Goal: Answer question/provide support

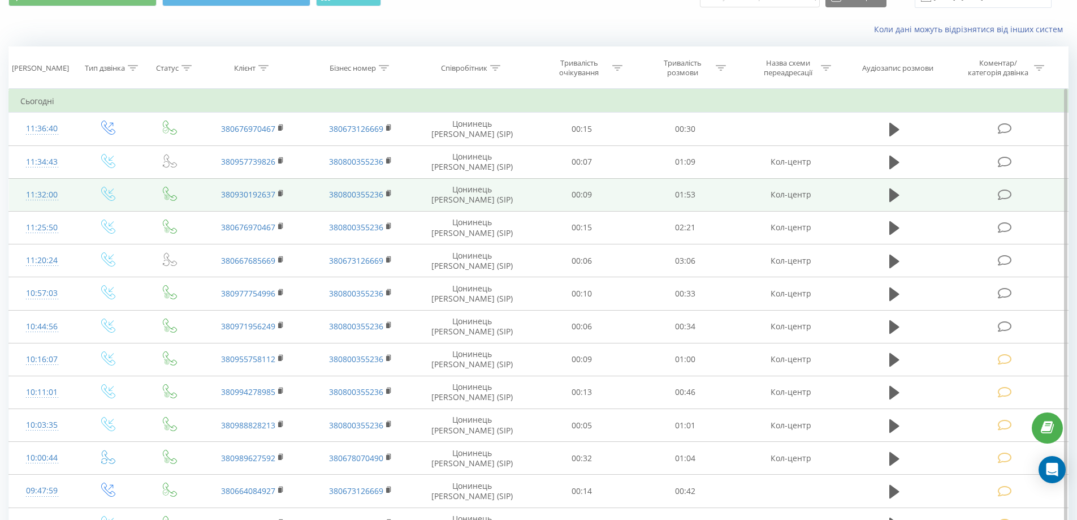
scroll to position [284, 0]
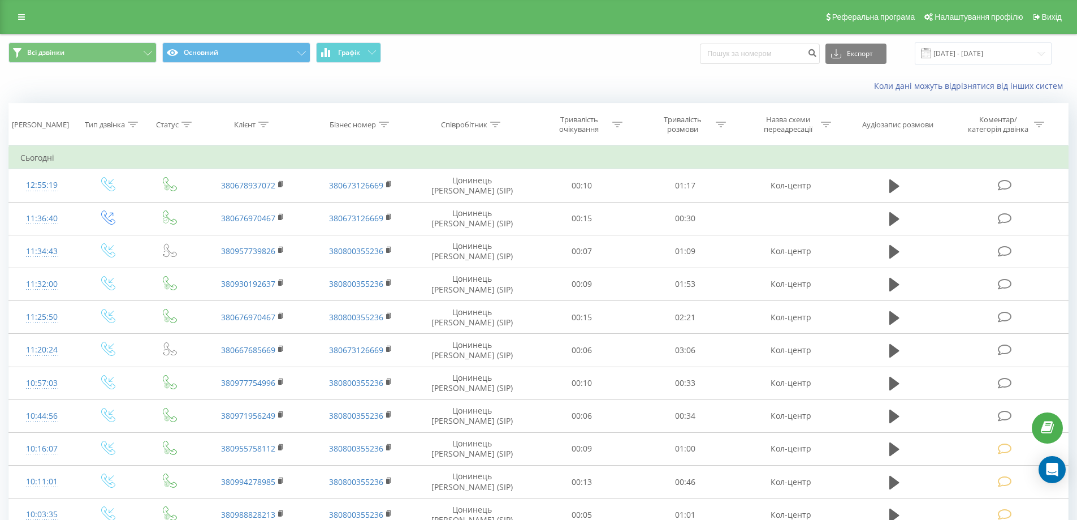
click at [153, 70] on div "Всі дзвінки Основний Графік Експорт .csv .xls .xlsx 20.09.2025 - 20.09.2025" at bounding box center [539, 53] width 1076 height 38
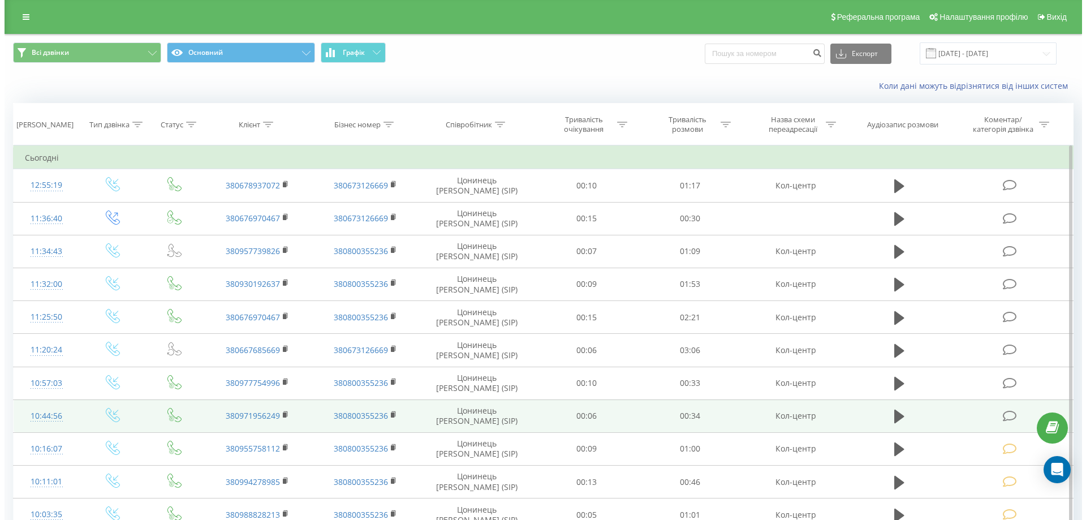
scroll to position [57, 0]
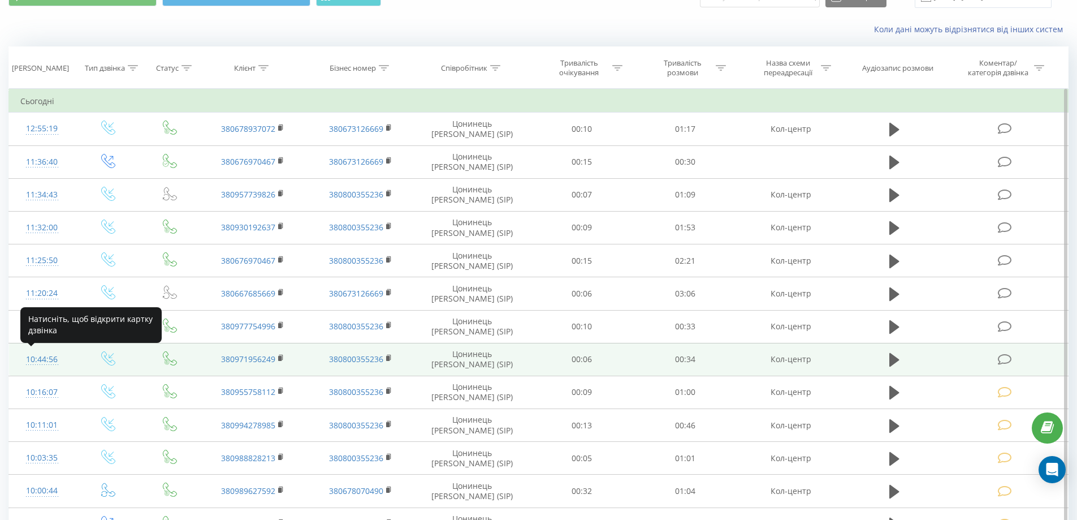
click at [50, 359] on div "10:44:56" at bounding box center [42, 359] width 44 height 22
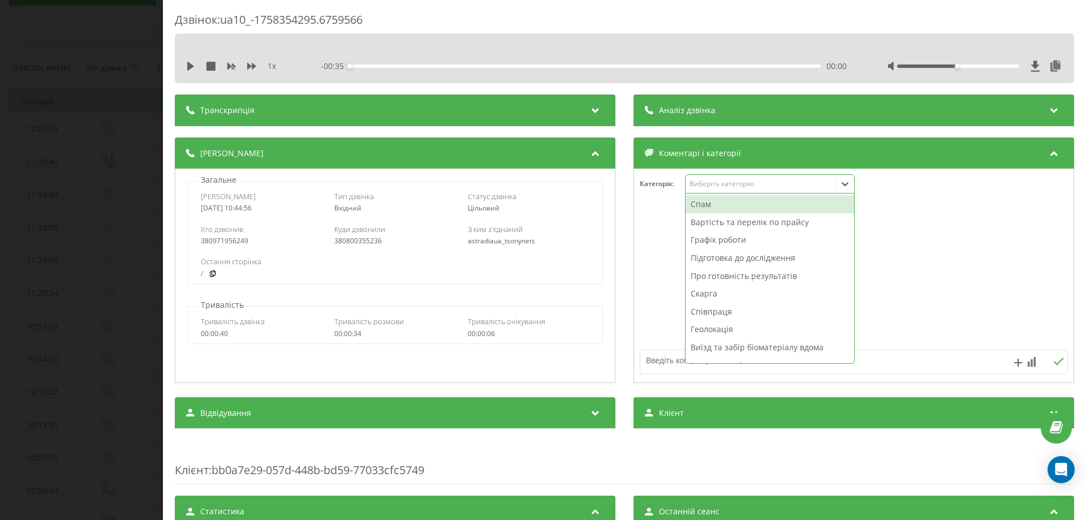
click at [702, 188] on div "Виберіть категорію" at bounding box center [759, 183] width 141 height 9
click at [713, 223] on div "Вартість та перелік по прайсу" at bounding box center [769, 222] width 169 height 18
click at [655, 362] on textarea at bounding box center [811, 360] width 342 height 20
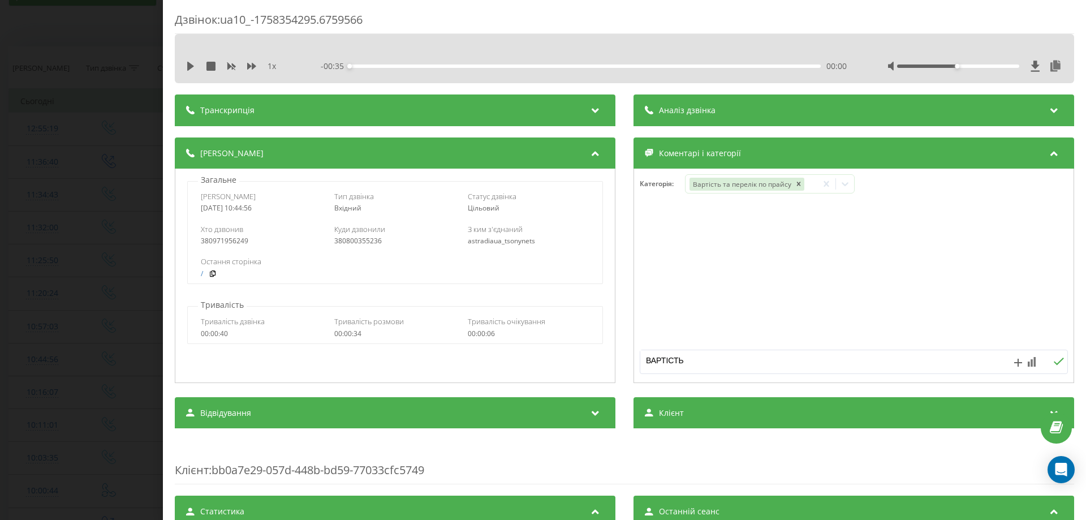
click at [184, 71] on div "1 x - 00:35 00:00 00:00" at bounding box center [624, 58] width 899 height 49
click at [190, 67] on icon at bounding box center [190, 66] width 7 height 9
click at [252, 70] on icon at bounding box center [251, 66] width 9 height 9
drag, startPoint x: 948, startPoint y: 70, endPoint x: 951, endPoint y: 63, distance: 6.8
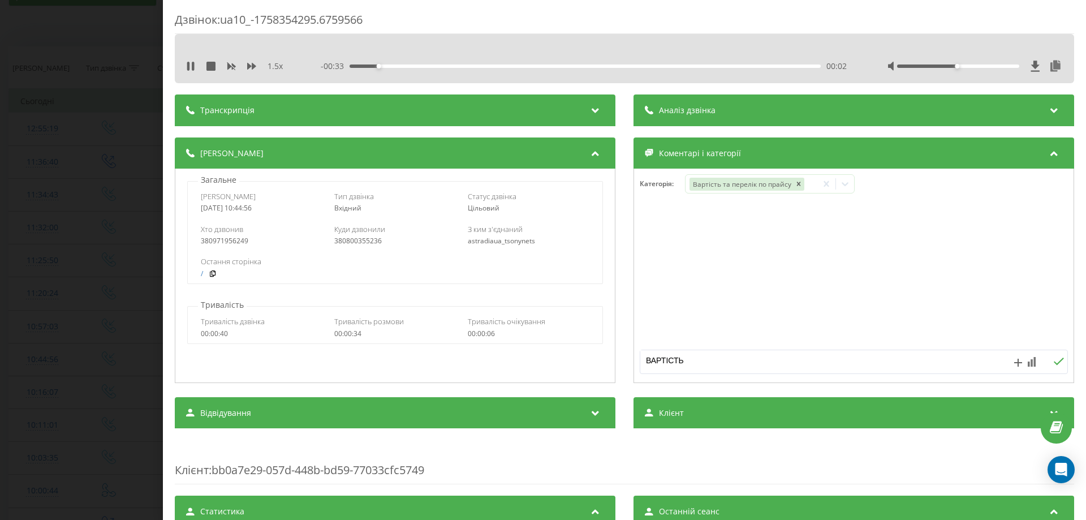
click at [996, 70] on div at bounding box center [974, 66] width 175 height 11
drag, startPoint x: 952, startPoint y: 68, endPoint x: 968, endPoint y: 69, distance: 15.9
click at [968, 69] on div at bounding box center [974, 66] width 175 height 11
click at [950, 68] on div at bounding box center [974, 66] width 175 height 11
drag, startPoint x: 952, startPoint y: 64, endPoint x: 1048, endPoint y: 87, distance: 98.6
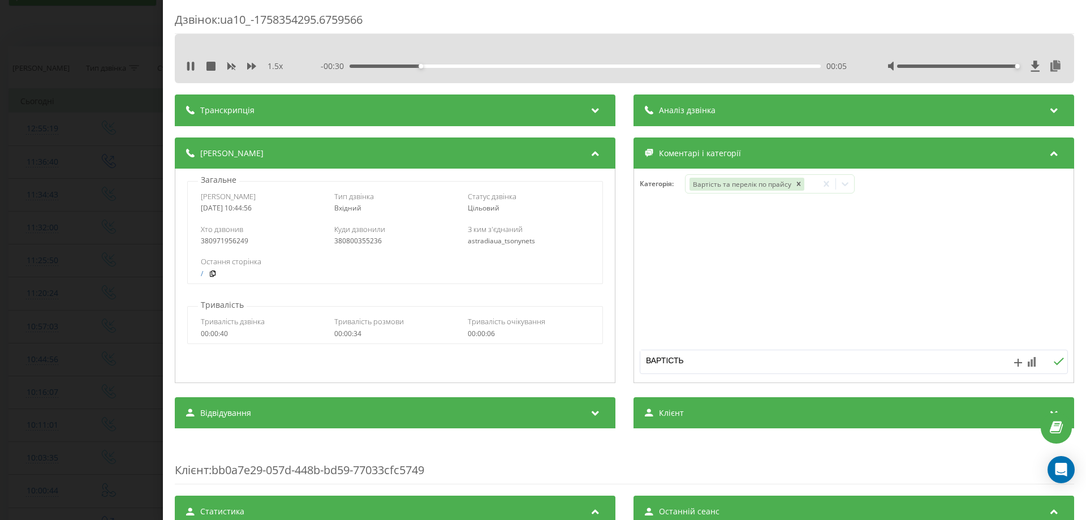
click at [1048, 87] on div "Дзвінок : ua10_-1758354295.6759566 1.5 x - 00:30 00:05 00:05 Транскрипція Для A…" at bounding box center [624, 436] width 899 height 848
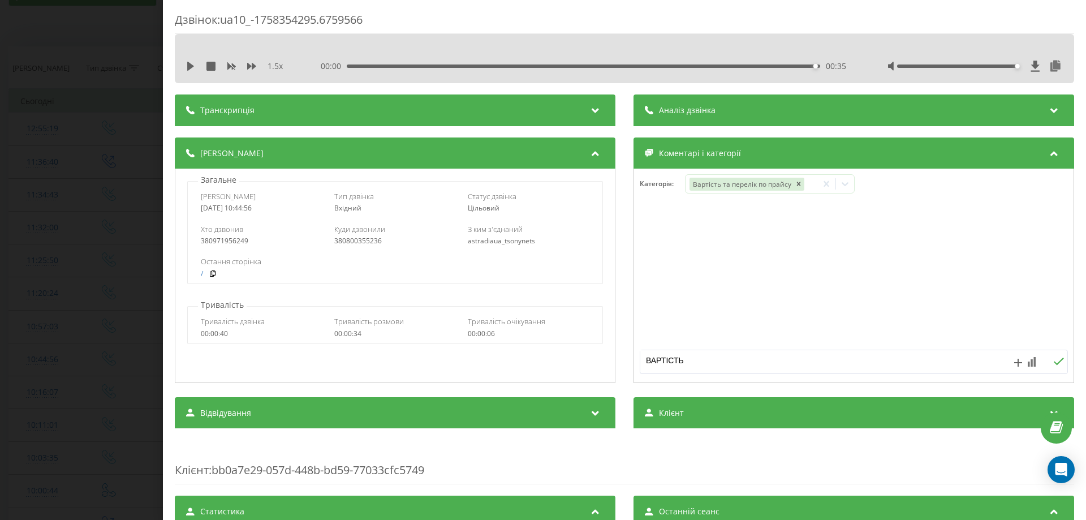
drag, startPoint x: 694, startPoint y: 365, endPoint x: 609, endPoint y: 370, distance: 86.1
click at [612, 374] on div "Деталі дзвінка Загальне Дата дзвінка 2025-09-20 10:44:56 Тип дзвінка Вхідний Ст…" at bounding box center [624, 261] width 899 height 248
type textarea "вартість"
click at [40, 283] on div "Дзвінок : ua10_-1758354295.6759566 1.5 x 00:00 00:35 00:35 Транскрипція Для AI-…" at bounding box center [543, 260] width 1086 height 520
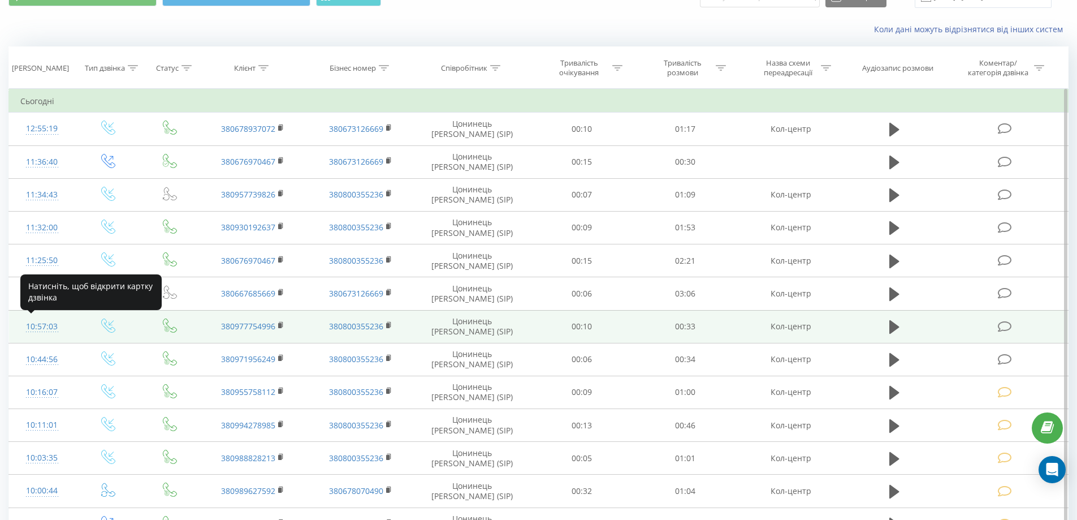
click at [34, 328] on div "10:57:03" at bounding box center [42, 327] width 44 height 22
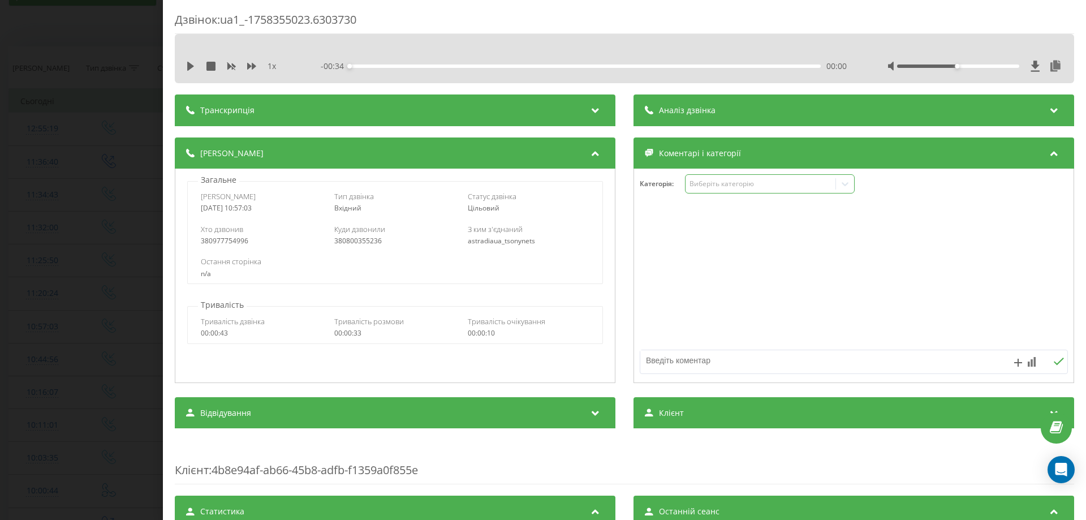
click at [762, 185] on div "Виберіть категорію" at bounding box center [759, 183] width 141 height 9
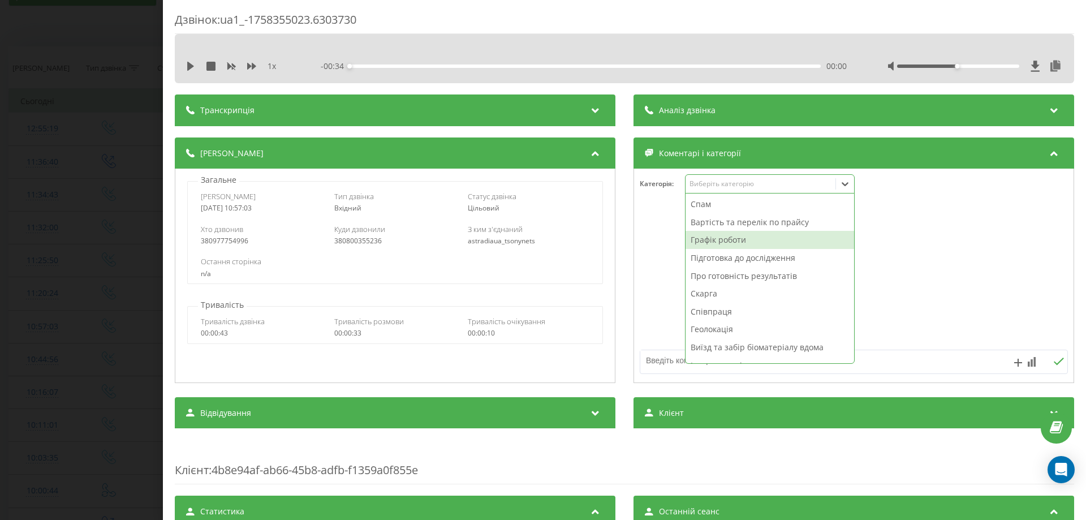
click at [708, 243] on div "Графік роботи" at bounding box center [769, 240] width 169 height 18
click at [674, 363] on textarea at bounding box center [811, 360] width 342 height 20
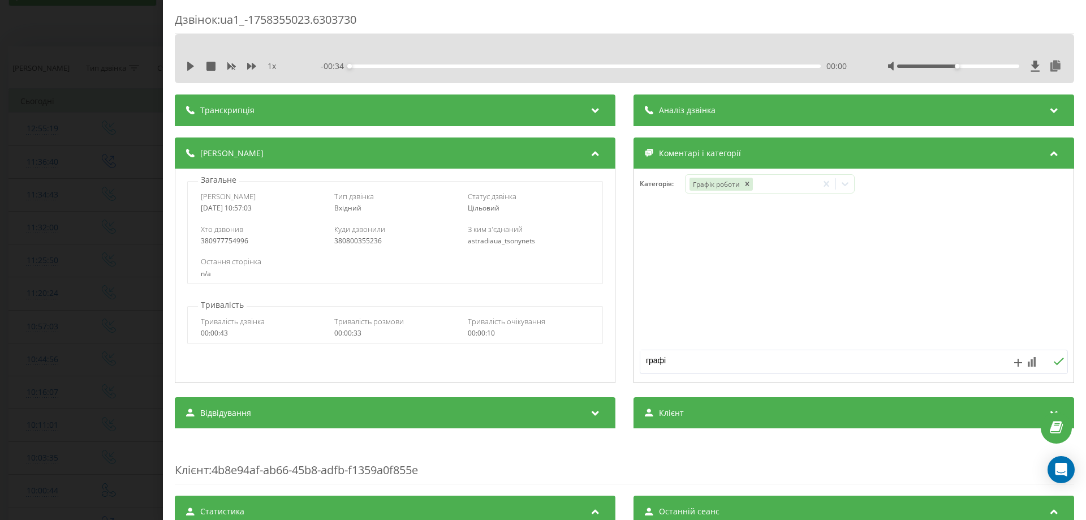
type textarea "графік"
click at [0, 317] on div "Дзвінок : ua1_-1758355023.6303730 1 x - 00:34 00:00 00:00 Транскрипція Для AI-а…" at bounding box center [543, 260] width 1086 height 520
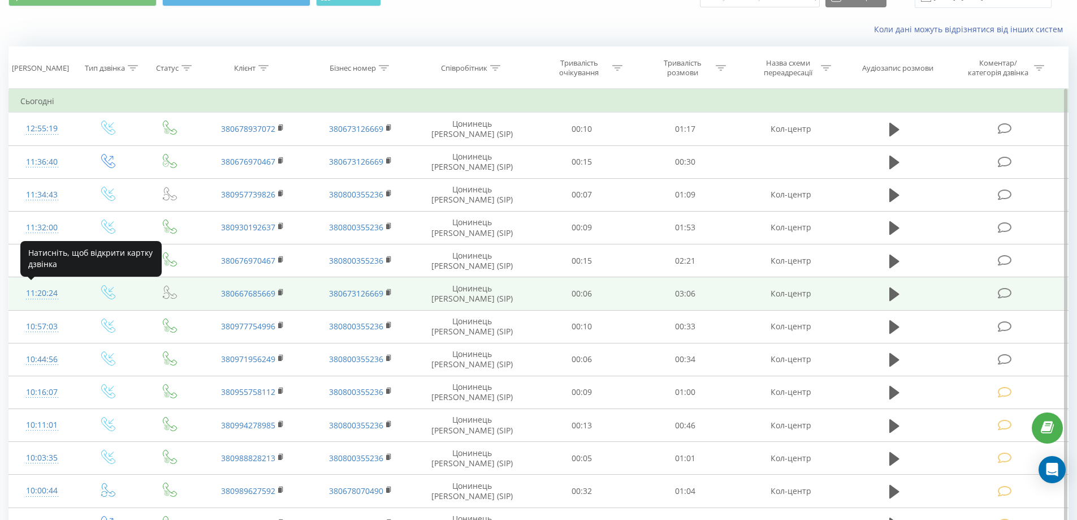
click at [39, 291] on div "11:20:24" at bounding box center [42, 293] width 44 height 22
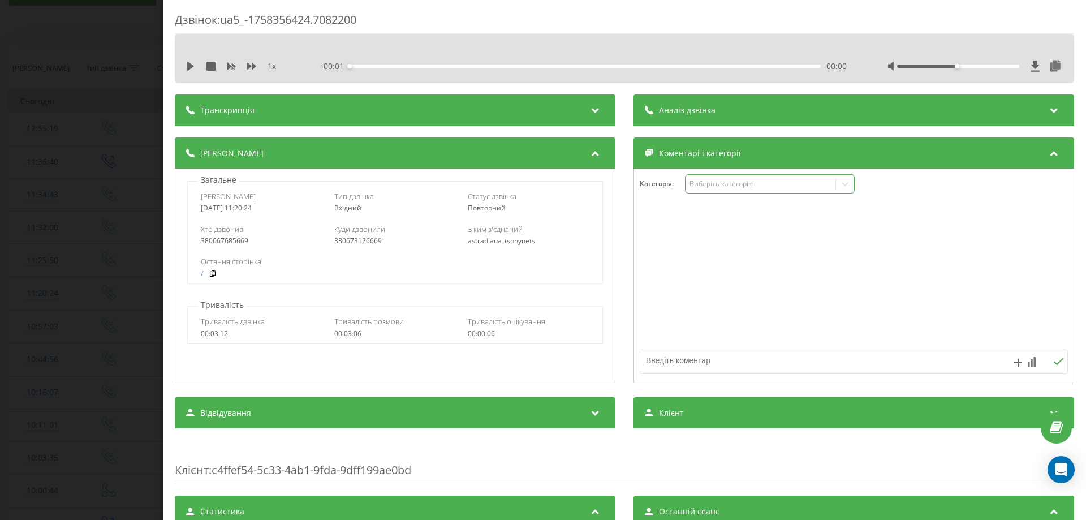
click at [710, 187] on div "Виберіть категорію" at bounding box center [759, 183] width 141 height 9
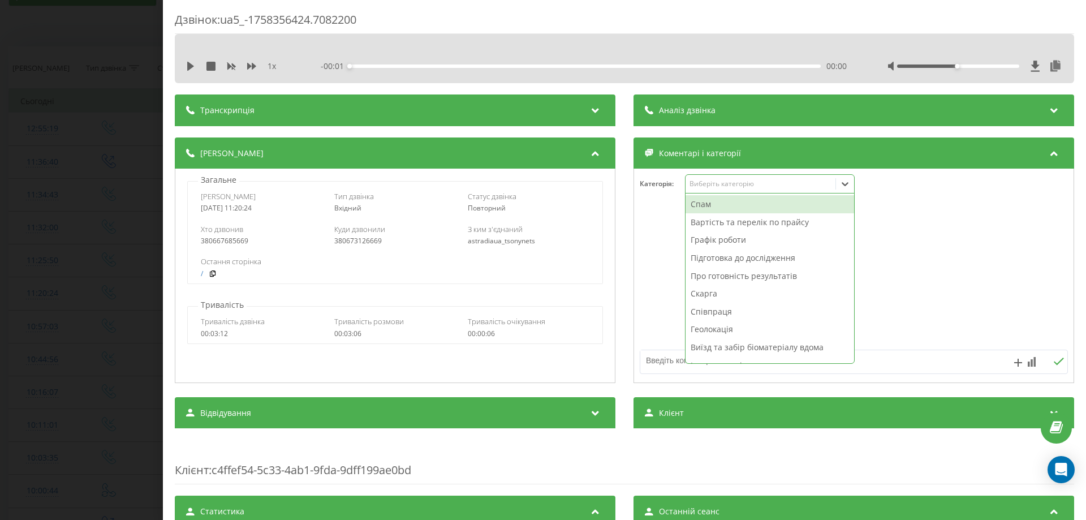
scroll to position [48, 0]
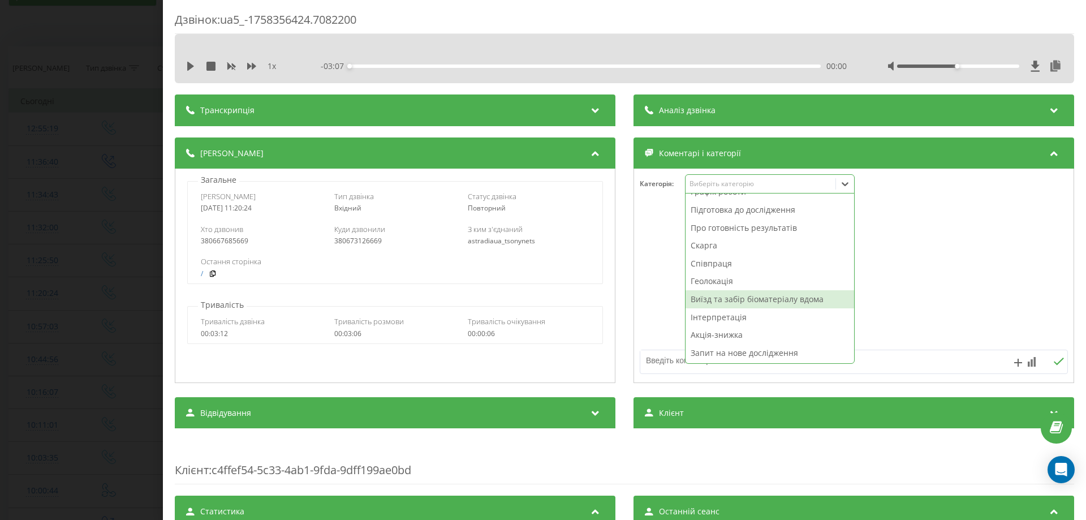
click at [702, 297] on div "Виїзд та забір біоматеріалу вдома" at bounding box center [769, 299] width 169 height 18
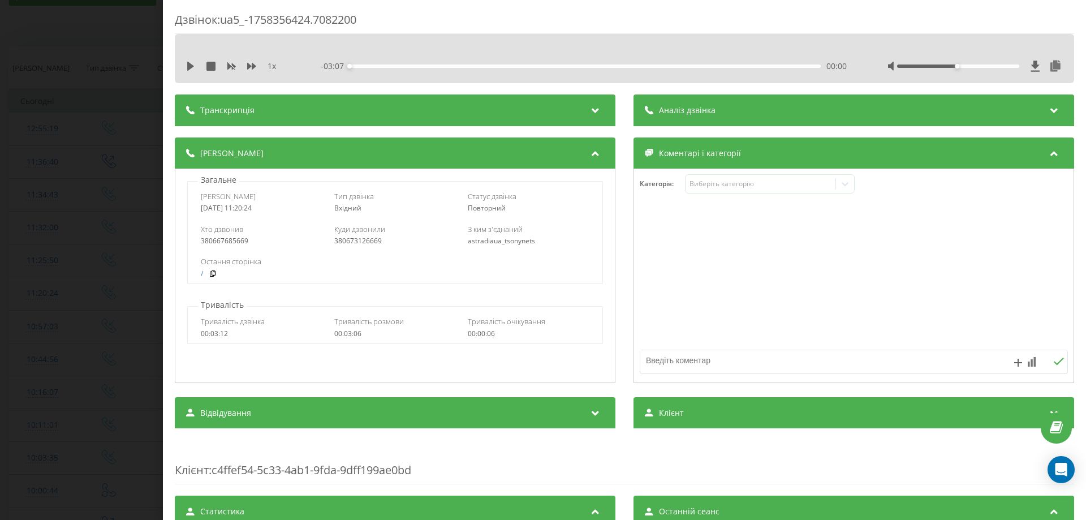
click at [663, 362] on textarea at bounding box center [811, 360] width 342 height 20
type textarea "виклик"
click at [0, 292] on div "Дзвінок : ua5_-1758356424.7082200 1 x - 03:07 00:00 00:00 Транскрипція Для AI-а…" at bounding box center [543, 260] width 1086 height 520
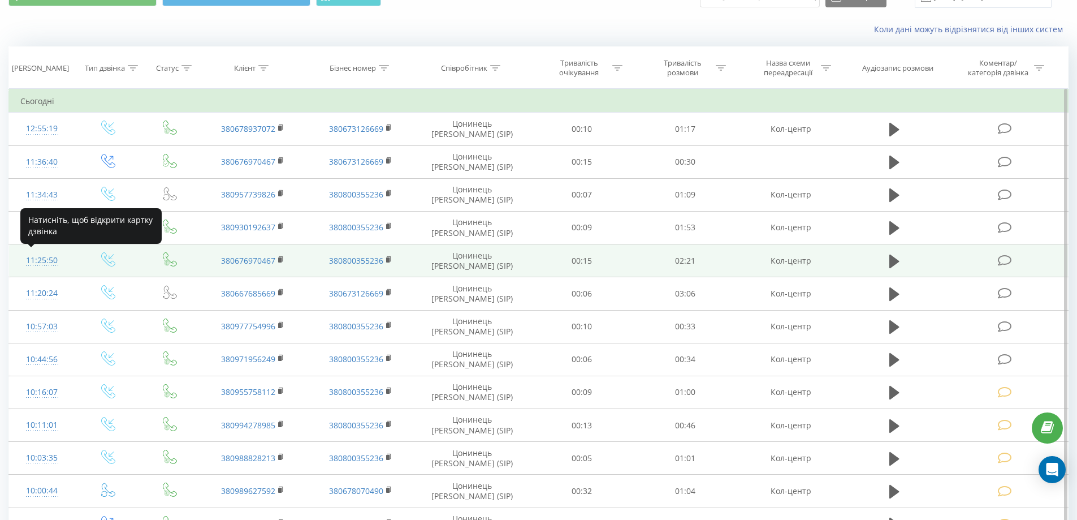
click at [42, 262] on div "11:25:50" at bounding box center [42, 260] width 44 height 22
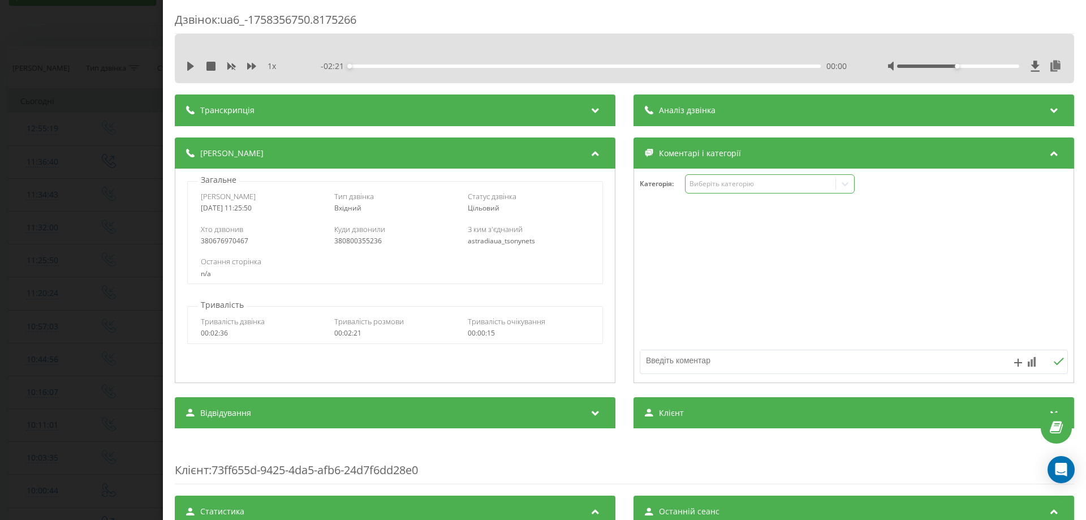
drag, startPoint x: 754, startPoint y: 182, endPoint x: 748, endPoint y: 188, distance: 8.0
click at [754, 183] on div "Виберіть категорію" at bounding box center [759, 183] width 141 height 9
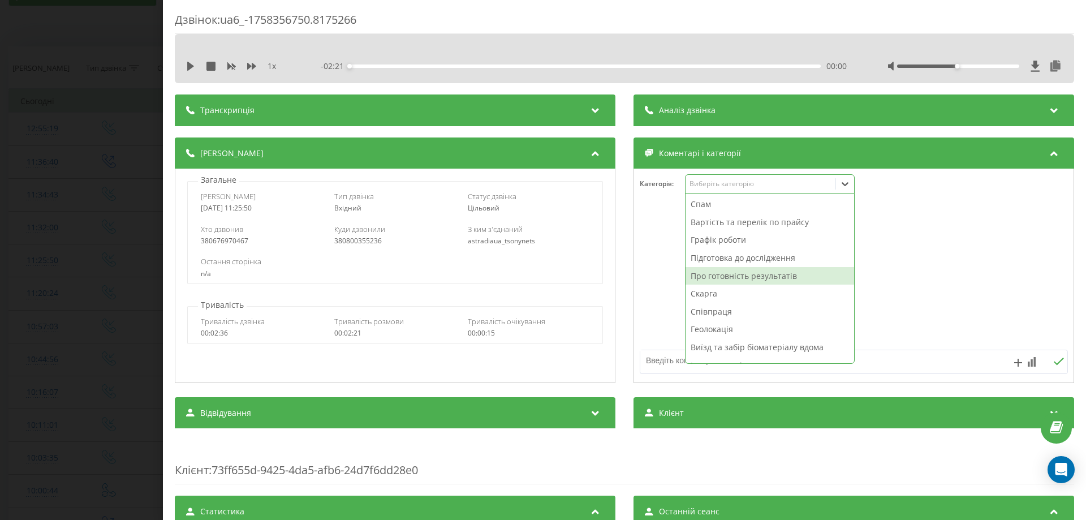
click at [712, 278] on div "Про готовність результатів" at bounding box center [769, 276] width 169 height 18
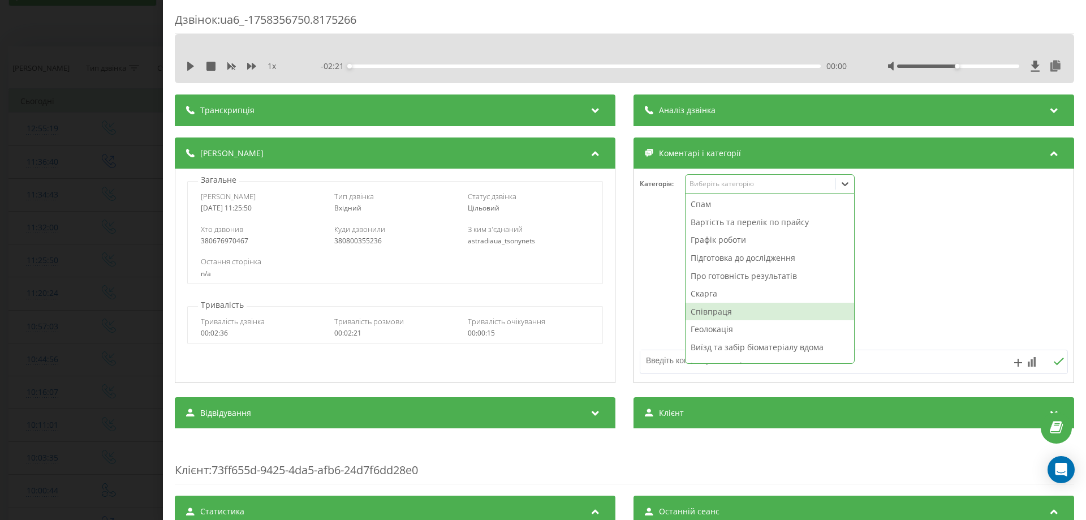
click at [653, 363] on textarea at bounding box center [811, 360] width 342 height 20
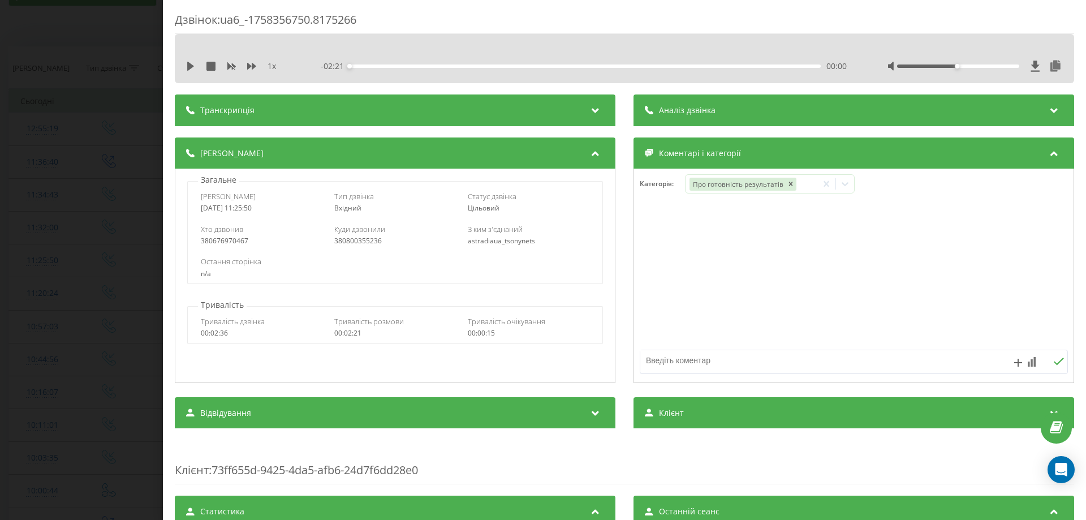
click at [169, 91] on div "Дзвінок : ua6_-1758356750.8175266 1 x - 02:21 00:00 00:00 Транскрипція Для AI-а…" at bounding box center [624, 260] width 923 height 520
click at [693, 362] on textarea at bounding box center [811, 360] width 342 height 20
type textarea "дозамовл"
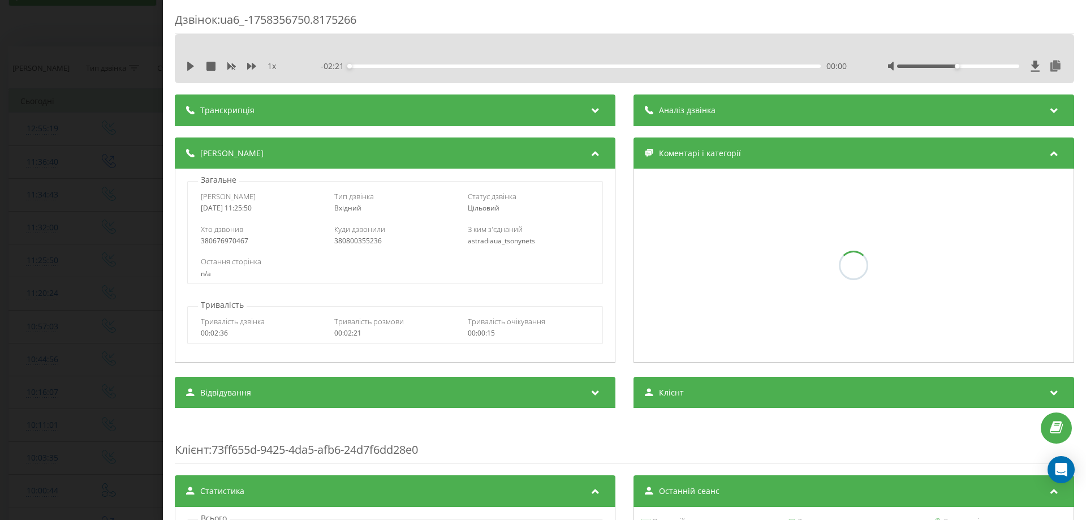
click at [0, 310] on div "Дзвінок : ua6_-1758356750.8175266 1 x - 02:21 00:00 00:00 Транскрипція Для AI-а…" at bounding box center [543, 260] width 1086 height 520
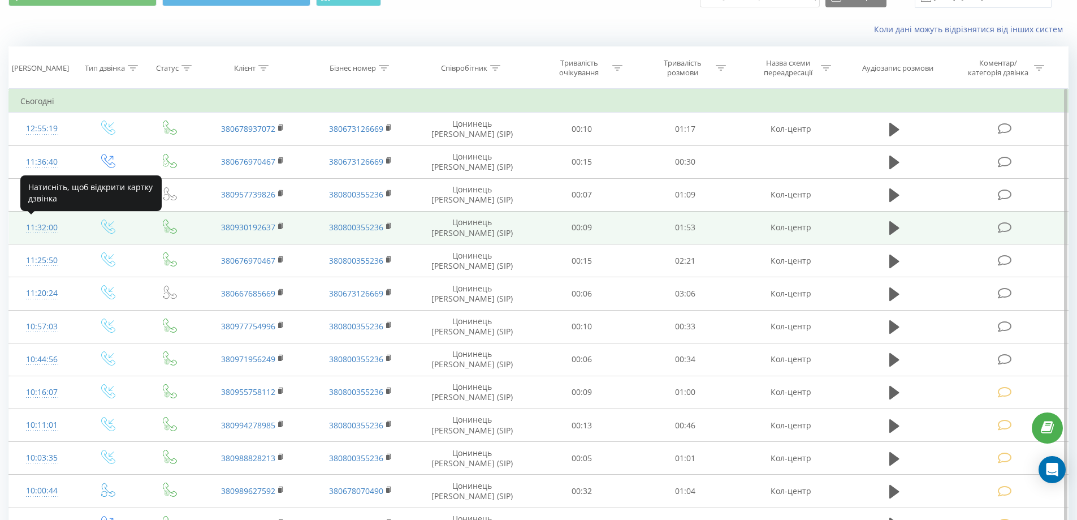
click at [27, 230] on div "11:32:00" at bounding box center [42, 228] width 44 height 22
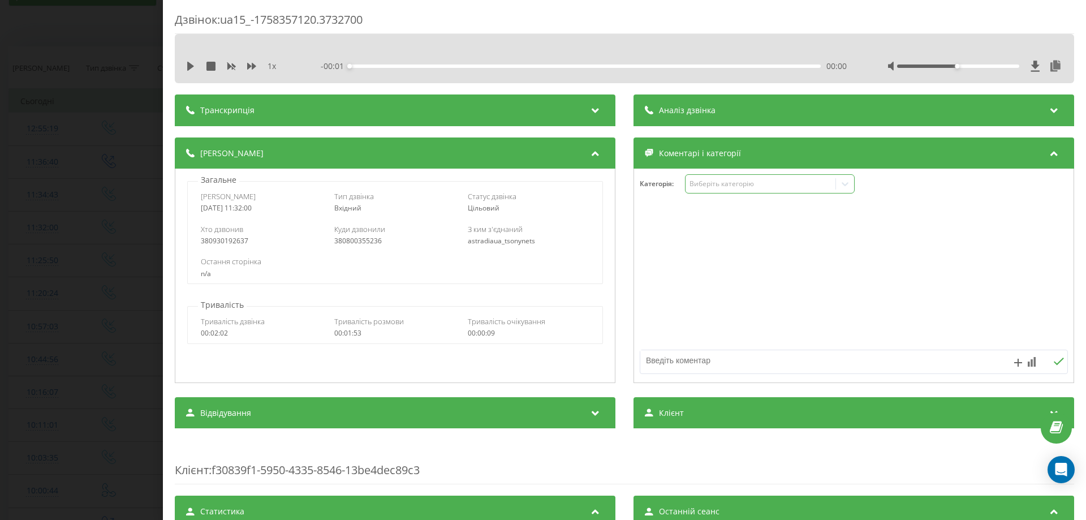
click at [694, 189] on div "Виберіть категорію" at bounding box center [770, 183] width 170 height 19
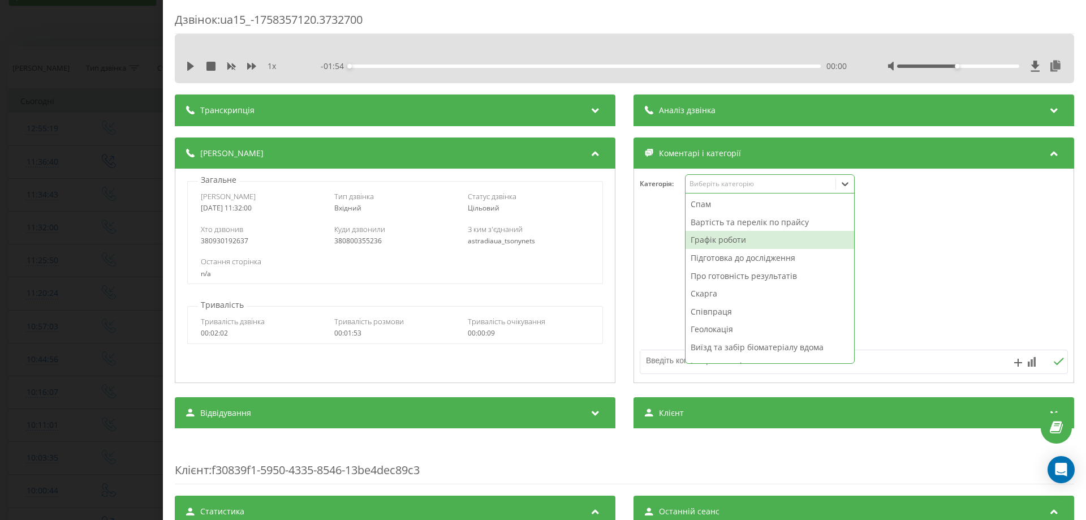
click at [694, 240] on div "Графік роботи" at bounding box center [769, 240] width 169 height 18
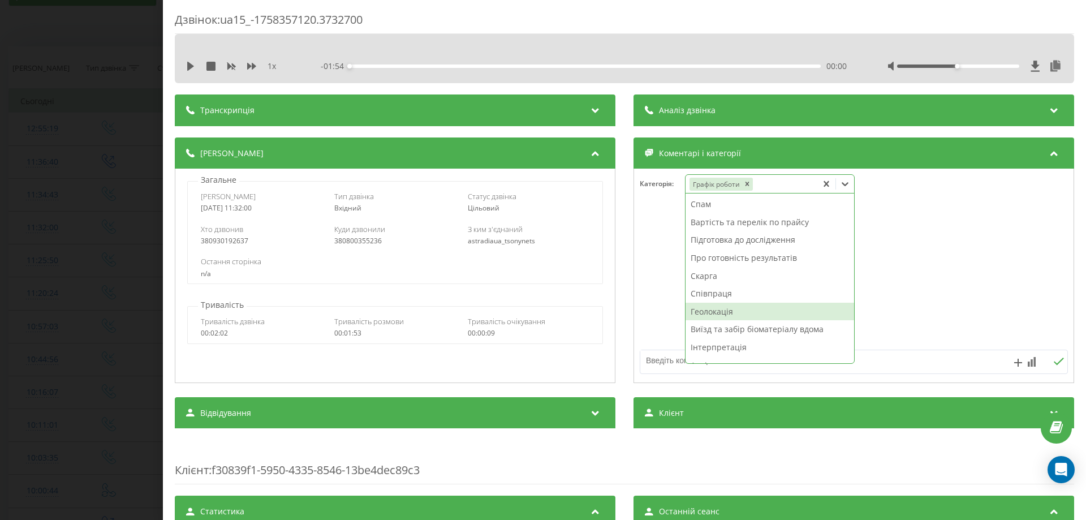
click at [704, 310] on div "Геолокація" at bounding box center [769, 312] width 169 height 18
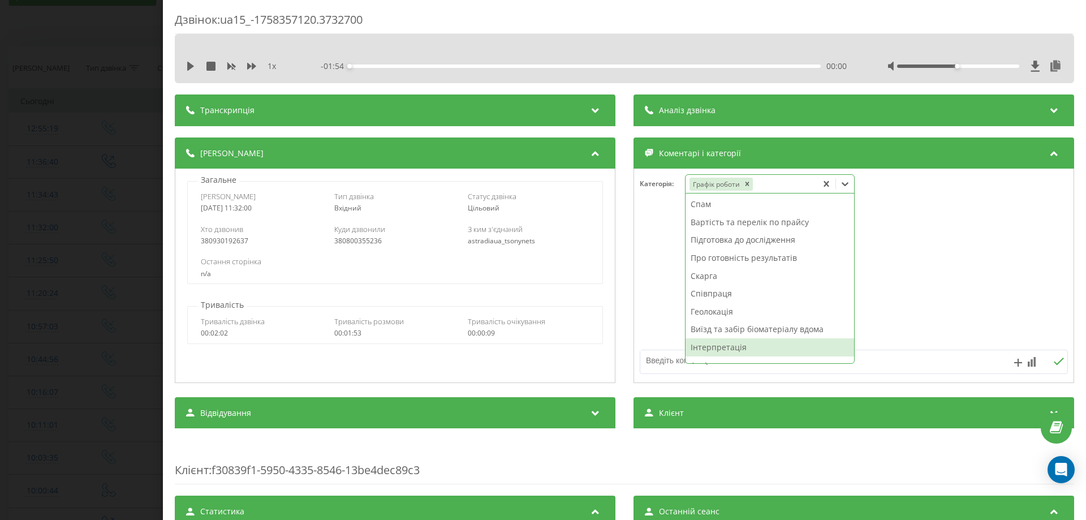
click at [661, 370] on textarea at bounding box center [811, 360] width 342 height 20
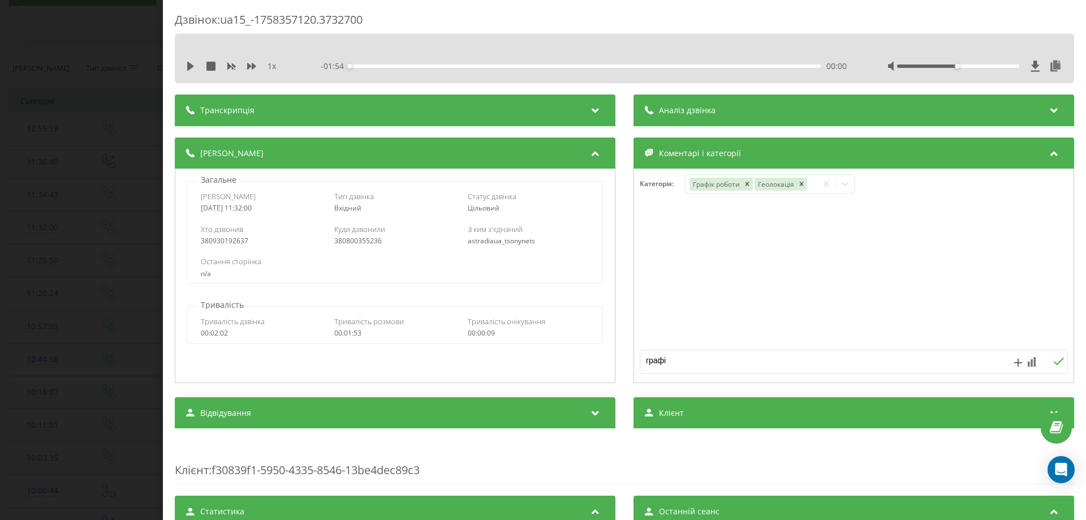
type textarea "графік"
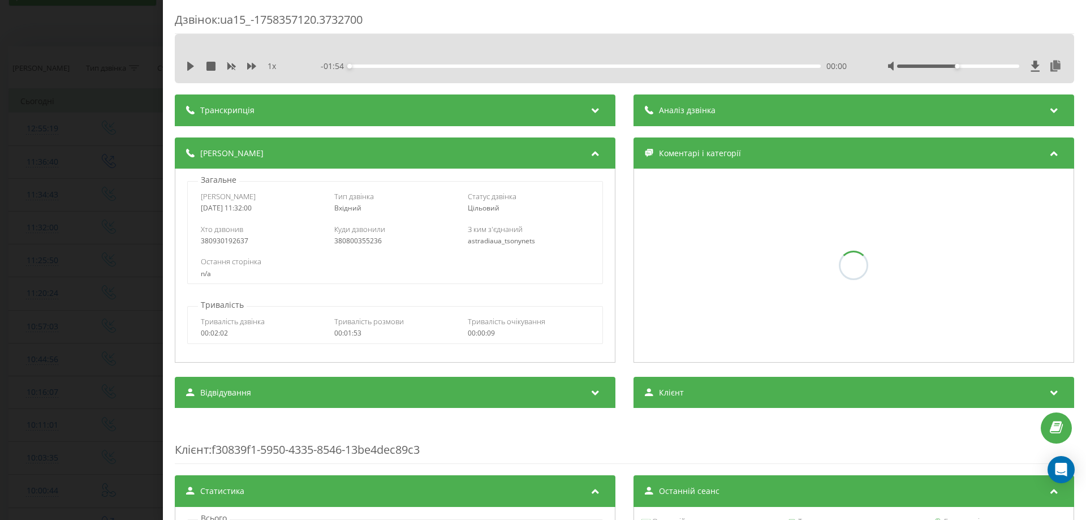
click at [0, 361] on div "Дзвінок : ua15_-1758357120.3732700 1 x - 01:54 00:00 00:00 Транскрипція Для AI-…" at bounding box center [543, 260] width 1086 height 520
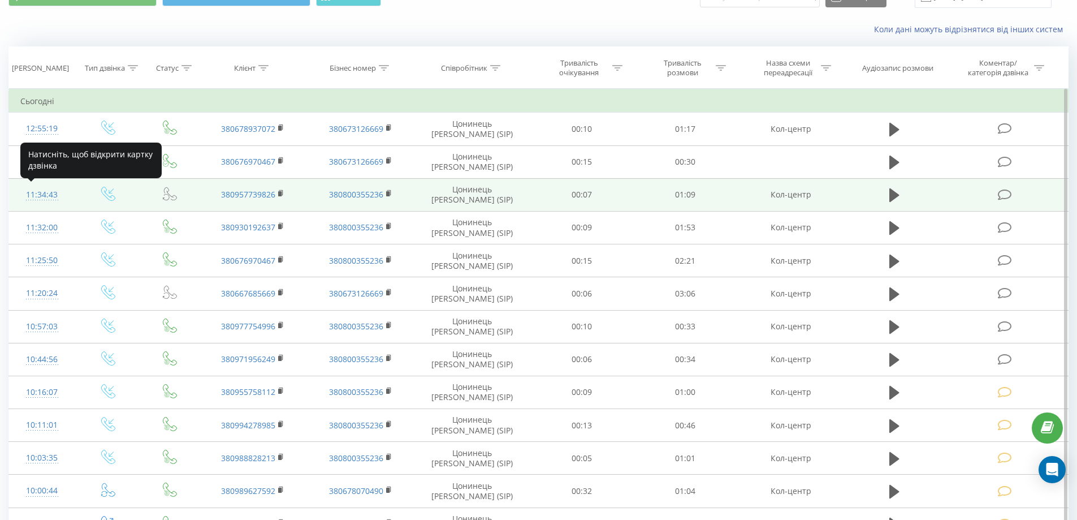
click at [46, 196] on div "11:34:43" at bounding box center [42, 195] width 44 height 22
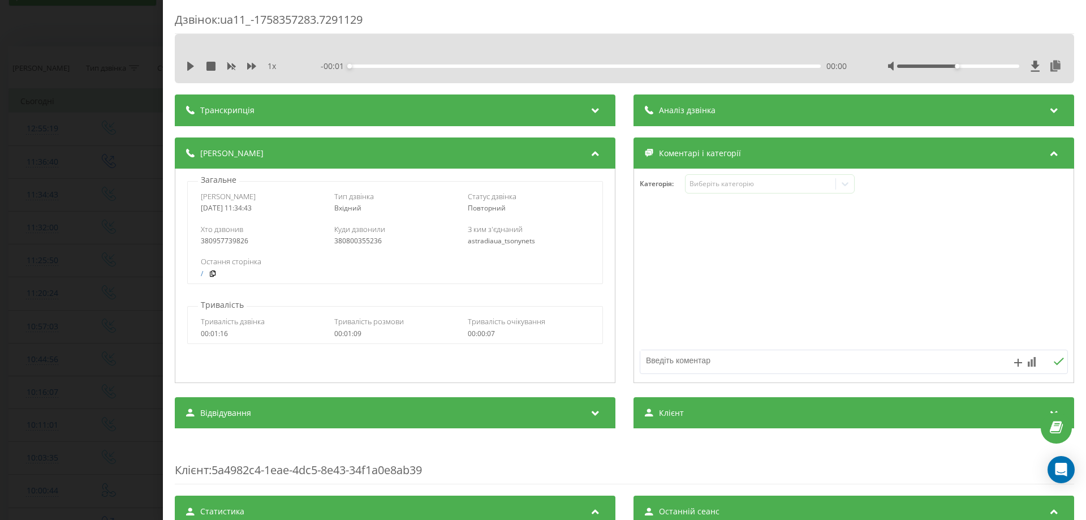
click at [185, 66] on div "1 x - 00:01 00:00 00:00" at bounding box center [624, 66] width 882 height 17
click at [188, 67] on icon at bounding box center [190, 66] width 7 height 9
click at [189, 62] on icon at bounding box center [190, 66] width 9 height 9
click at [767, 185] on div "Виберіть категорію" at bounding box center [759, 183] width 141 height 9
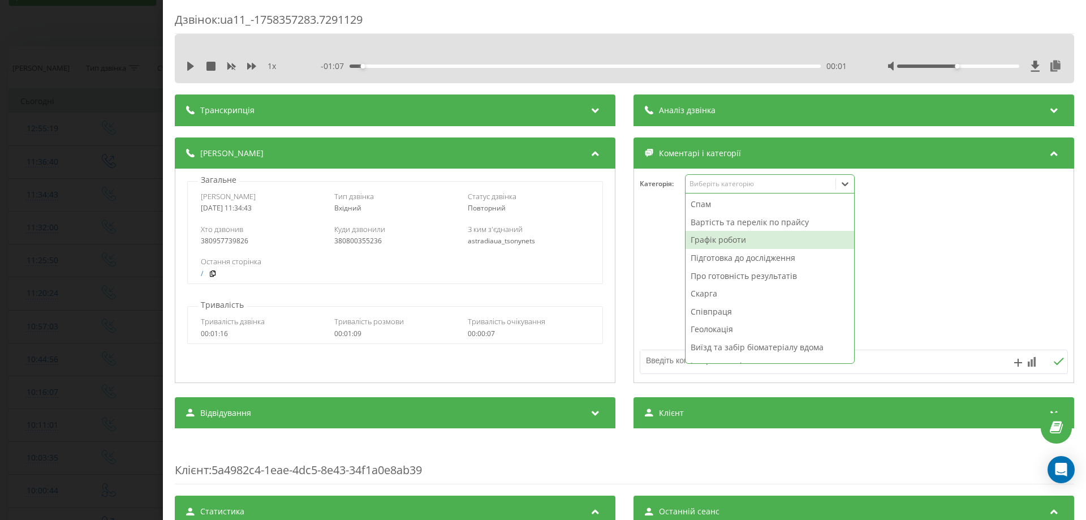
click at [722, 231] on div "Графік роботи" at bounding box center [769, 240] width 169 height 18
click at [721, 219] on div "Вартість та перелік по прайсу" at bounding box center [769, 222] width 169 height 18
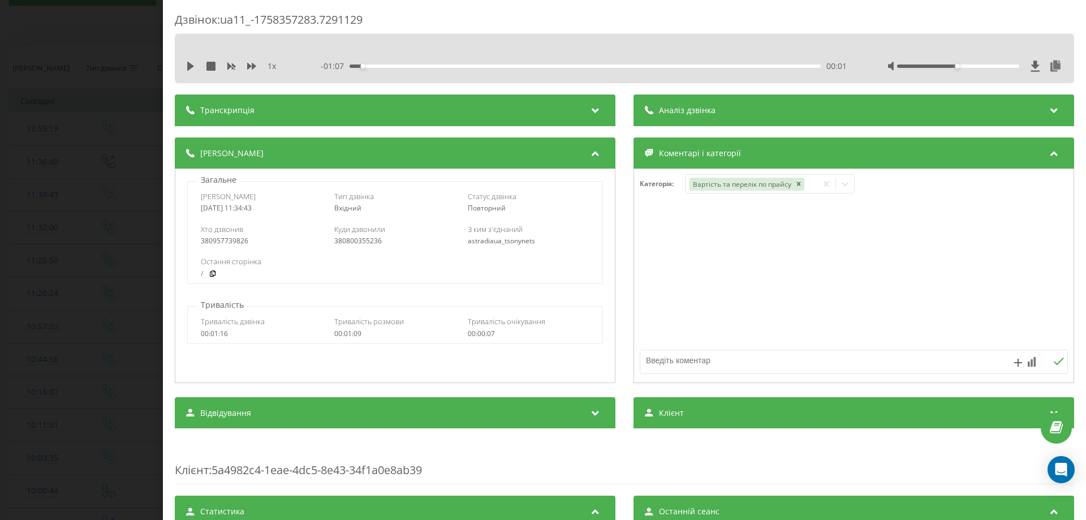
click at [644, 358] on textarea at bounding box center [811, 360] width 342 height 20
type textarea "вартість"
click at [21, 213] on div "Дзвінок : ua11_-1758357283.7291129 1 x - 01:07 00:01 00:01 Транскрипція Для AI-…" at bounding box center [543, 260] width 1086 height 520
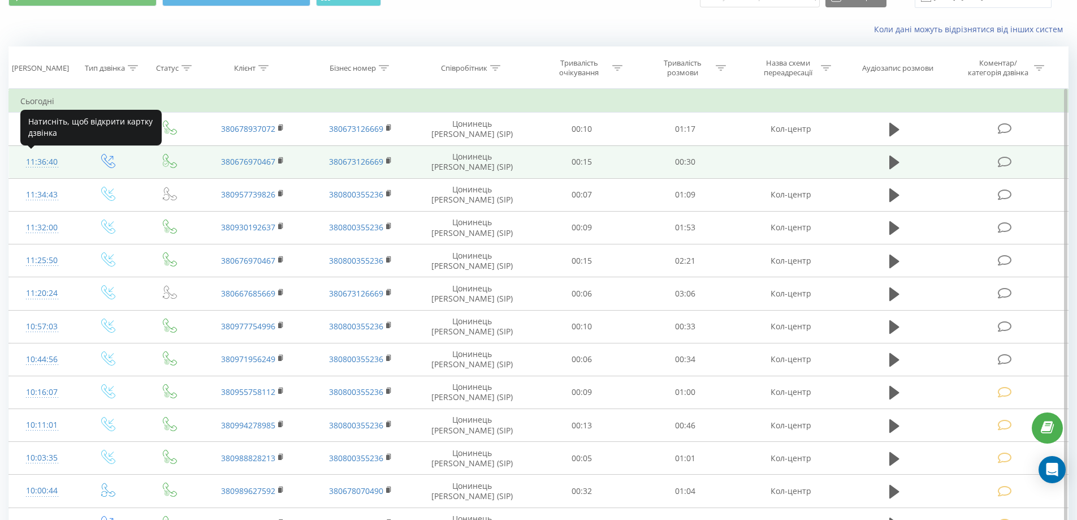
click at [39, 161] on div "11:36:40" at bounding box center [42, 162] width 44 height 22
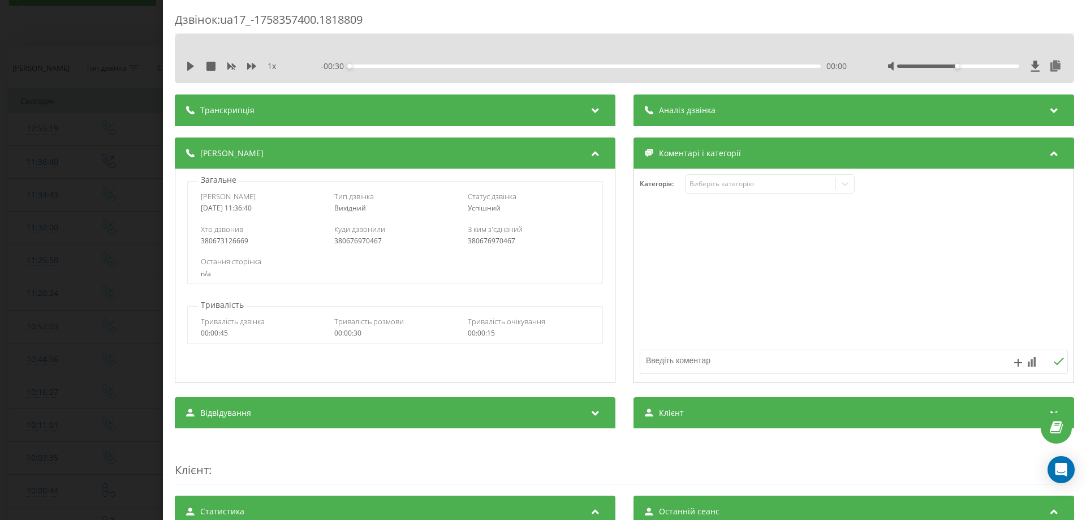
click at [679, 199] on div "Категорія : Виберіть категорію" at bounding box center [853, 191] width 439 height 34
click at [687, 191] on div "Виберіть категорію" at bounding box center [770, 183] width 170 height 19
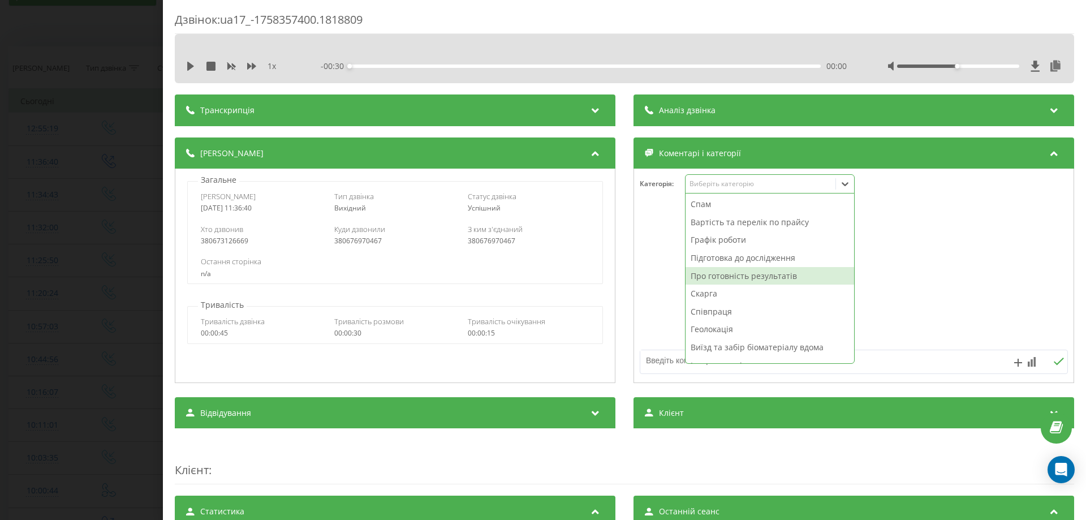
click at [704, 277] on div "Про готовність результатів" at bounding box center [769, 276] width 169 height 18
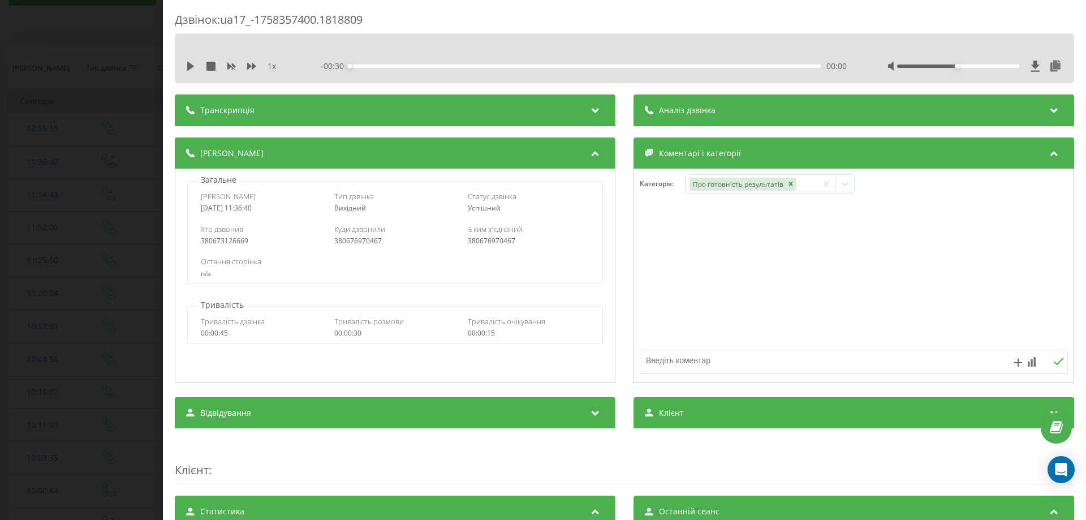
click at [661, 361] on textarea at bounding box center [811, 360] width 342 height 20
type textarea "дозамовлення"
click at [0, 165] on div "Дзвінок : ua17_-1758357400.1818809 1 x - 00:30 00:00 00:00 Транскрипція Для AI-…" at bounding box center [543, 260] width 1086 height 520
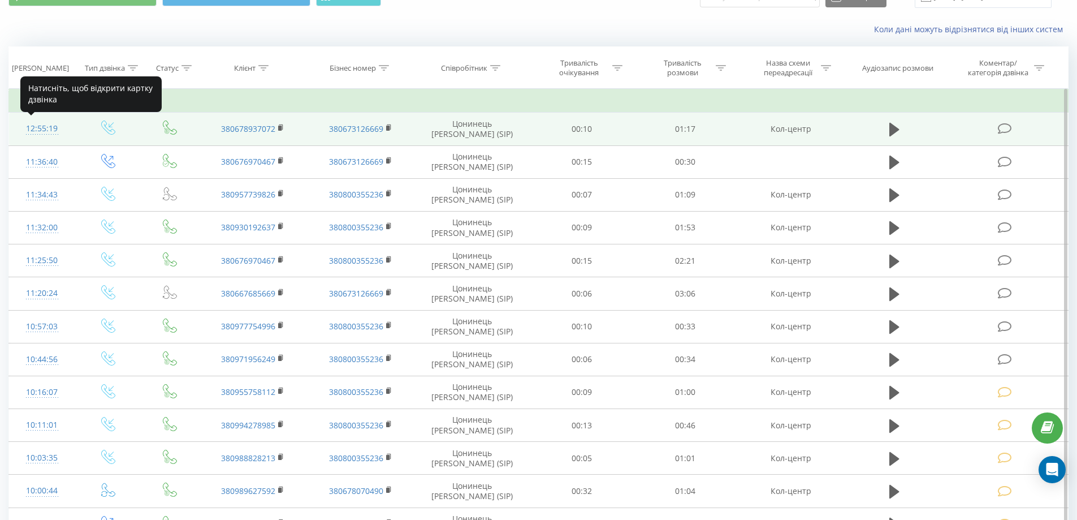
click at [44, 127] on div "12:55:19" at bounding box center [42, 129] width 44 height 22
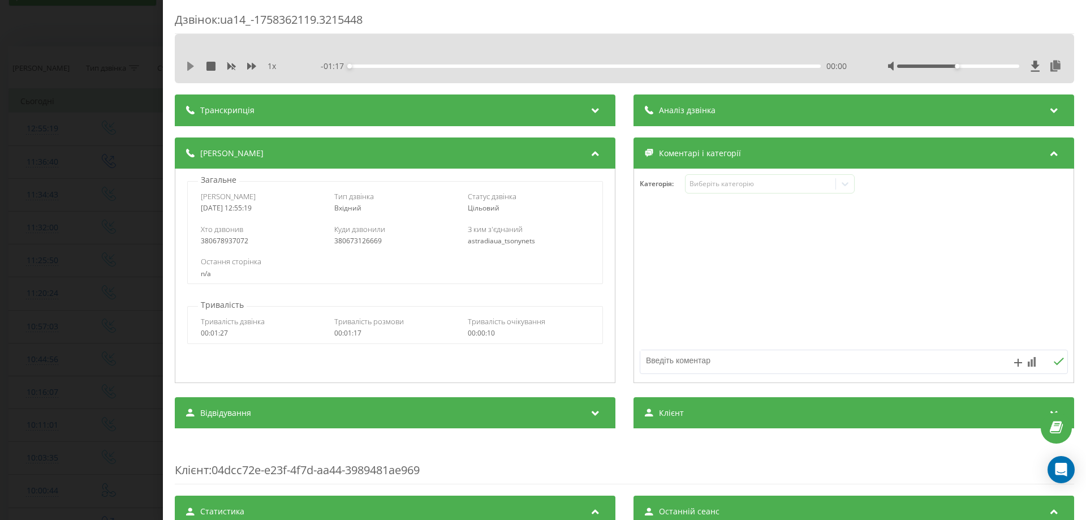
click at [188, 66] on icon at bounding box center [190, 66] width 7 height 9
click at [188, 66] on icon at bounding box center [188, 66] width 2 height 9
click at [188, 66] on icon at bounding box center [190, 66] width 7 height 9
drag, startPoint x: 950, startPoint y: 66, endPoint x: 1003, endPoint y: 67, distance: 53.2
click at [1003, 67] on div at bounding box center [958, 65] width 122 height 3
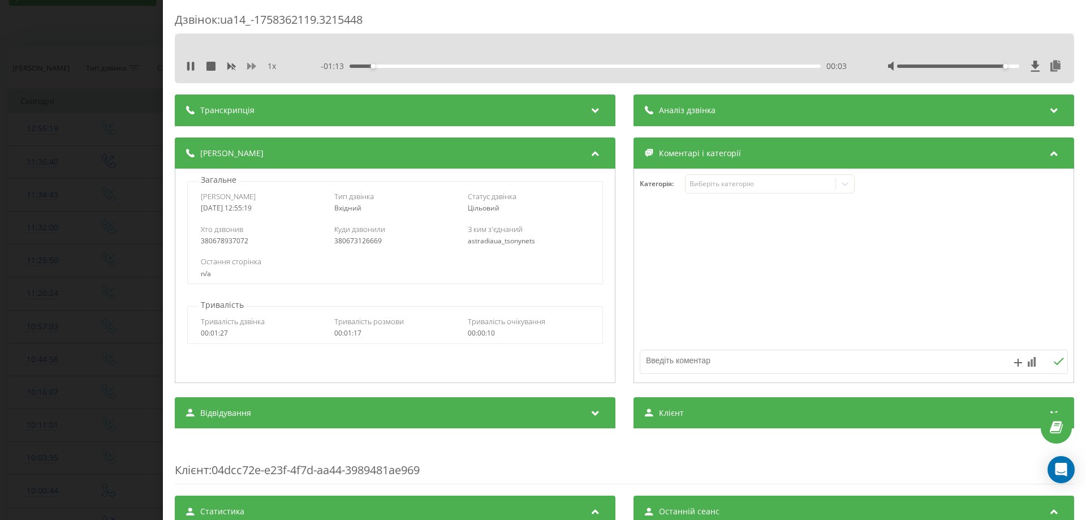
click at [251, 68] on icon at bounding box center [251, 66] width 9 height 9
click at [195, 68] on icon at bounding box center [190, 66] width 9 height 9
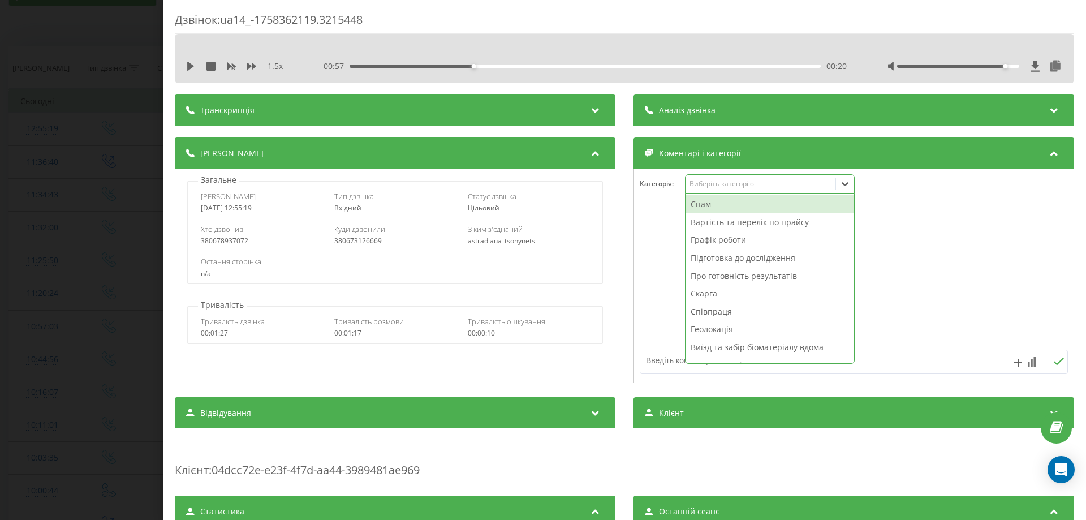
click at [753, 190] on div "Виберіть категорію" at bounding box center [770, 183] width 170 height 19
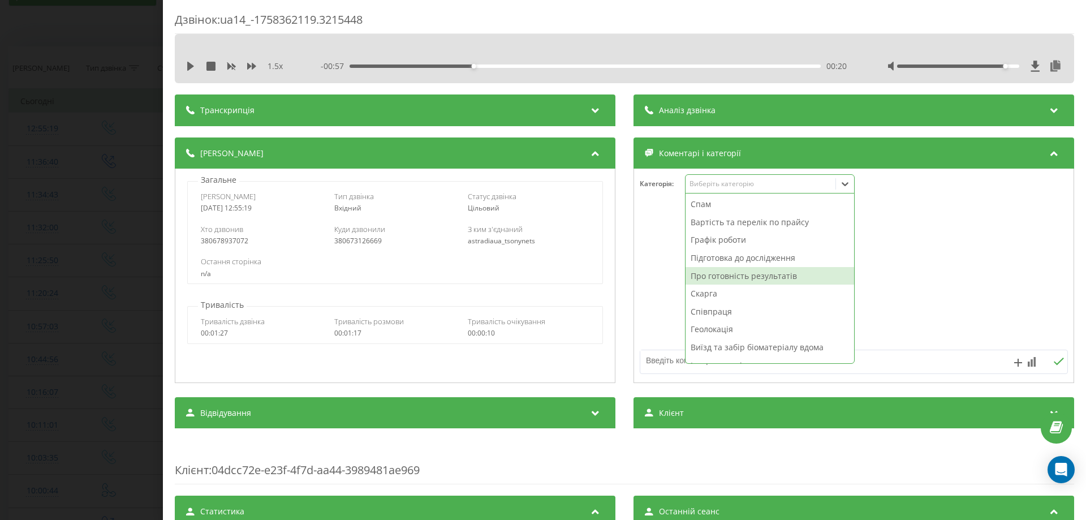
click at [739, 279] on div "Про готовність результатів" at bounding box center [769, 276] width 169 height 18
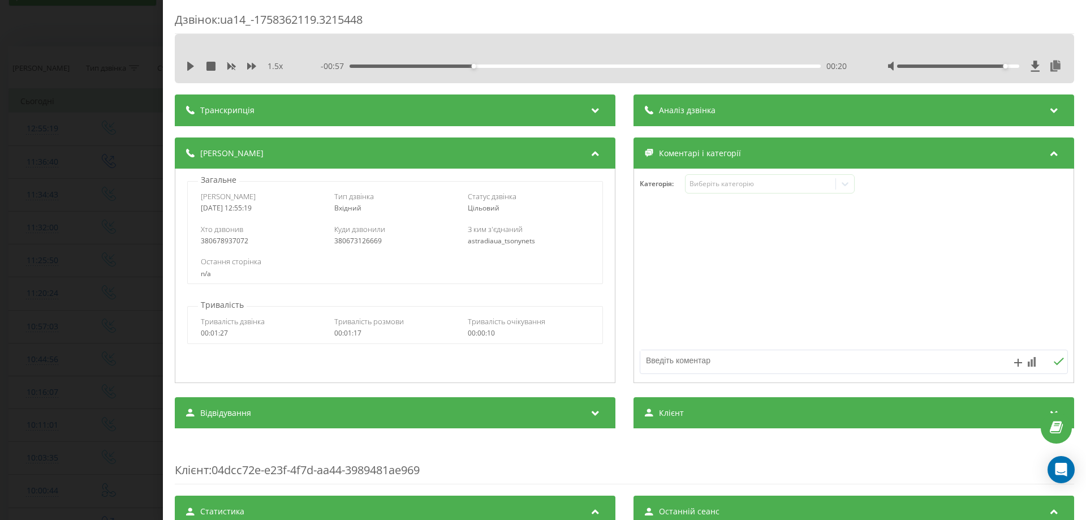
click at [643, 363] on textarea at bounding box center [811, 360] width 342 height 20
type textarea "дозамовлення"
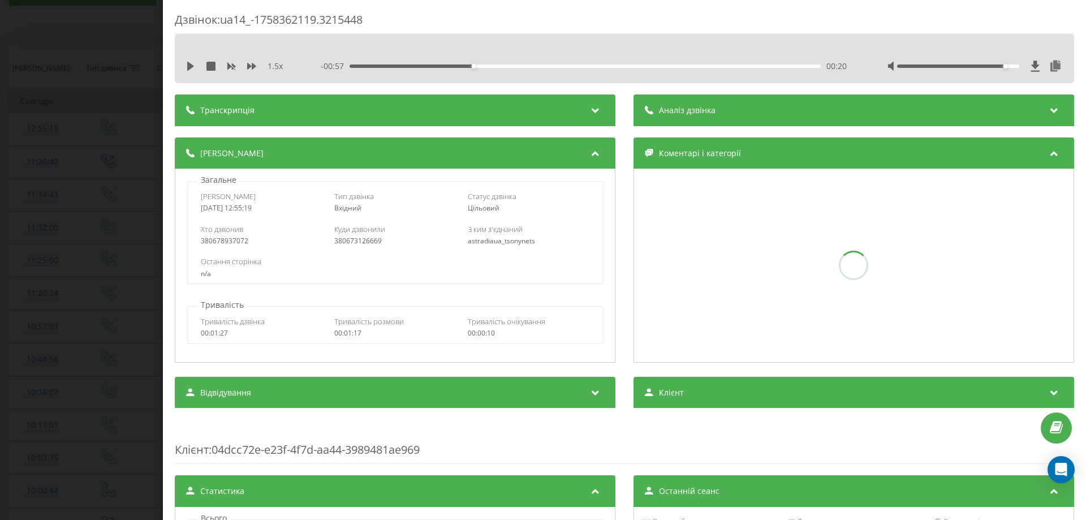
click at [0, 294] on div "Дзвінок : ua14_-1758362119.3215448 1.5 x - 00:57 00:20 00:20 Транскрипція Для A…" at bounding box center [543, 260] width 1086 height 520
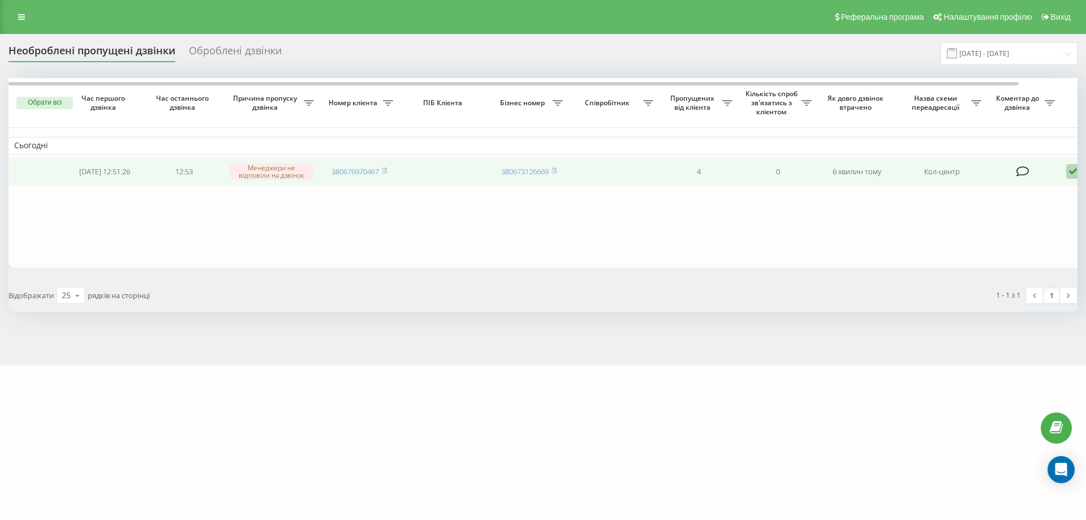
drag, startPoint x: 181, startPoint y: 155, endPoint x: 273, endPoint y: 180, distance: 95.6
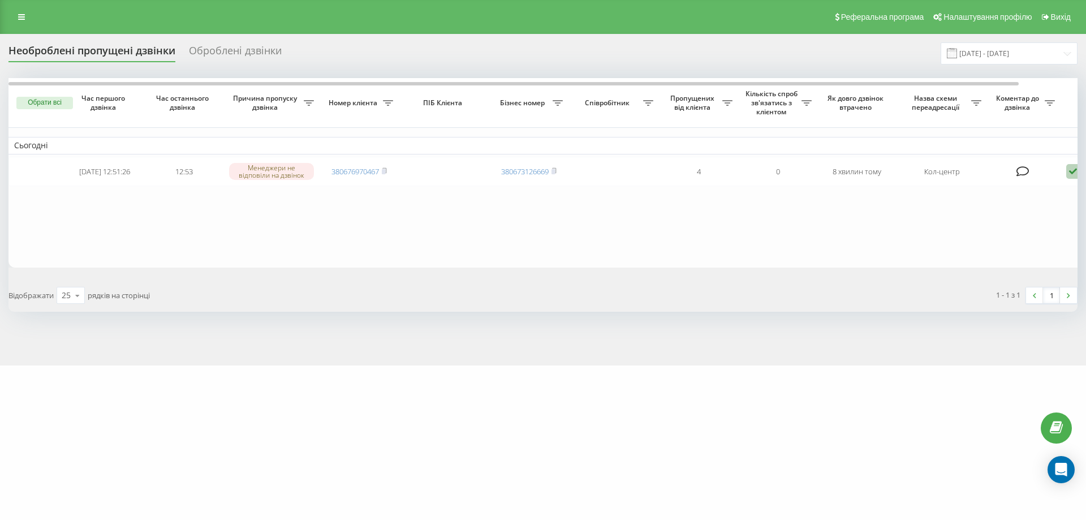
click at [134, 218] on table "Сьогодні 2025-09-20 12:51:26 12:53 Менеджери не відповіли на дзвінок 3806769704…" at bounding box center [573, 172] width 1131 height 189
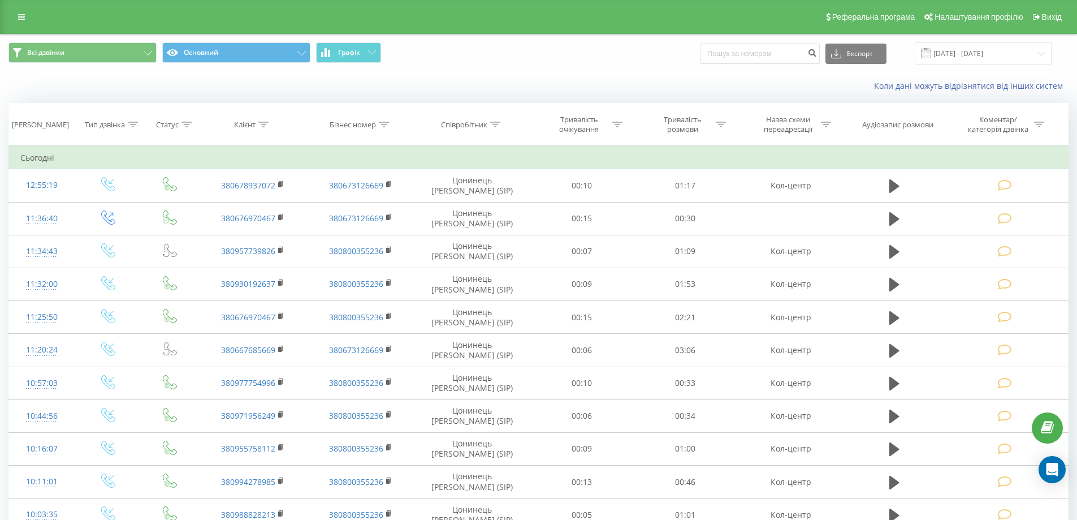
click at [23, 79] on div "Коли дані можуть відрізнятися вiд інших систем" at bounding box center [539, 85] width 1076 height 27
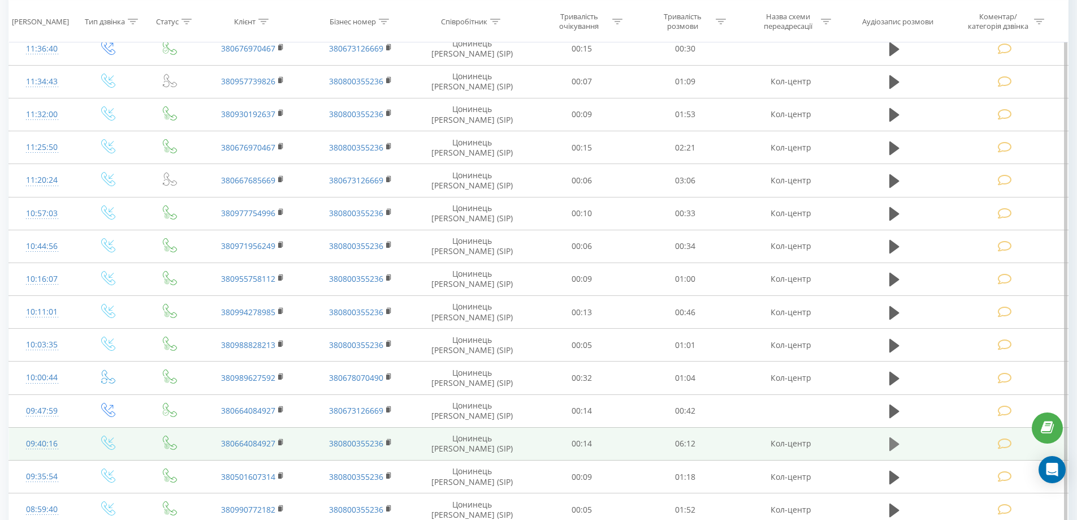
scroll to position [317, 0]
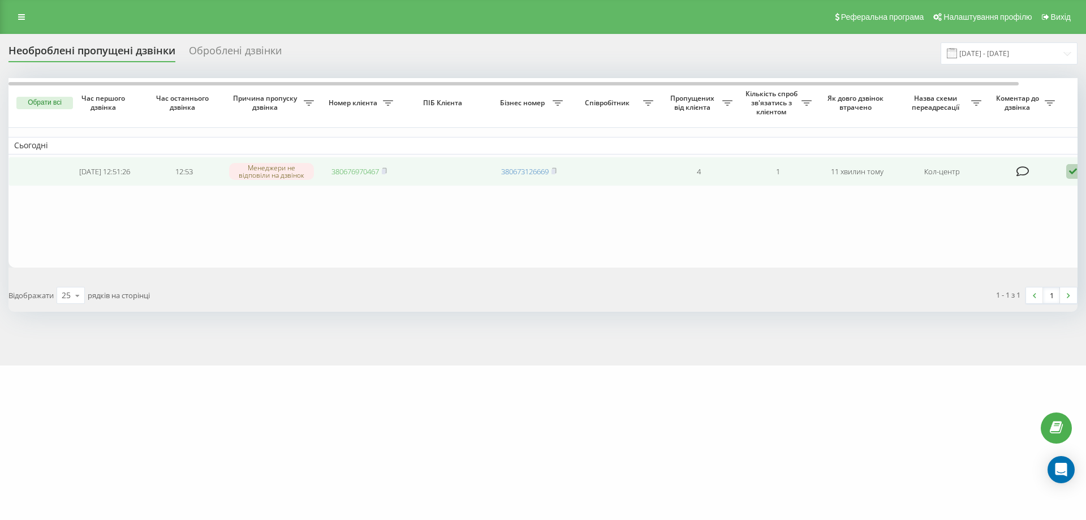
click at [342, 175] on link "380676970467" at bounding box center [355, 171] width 48 height 10
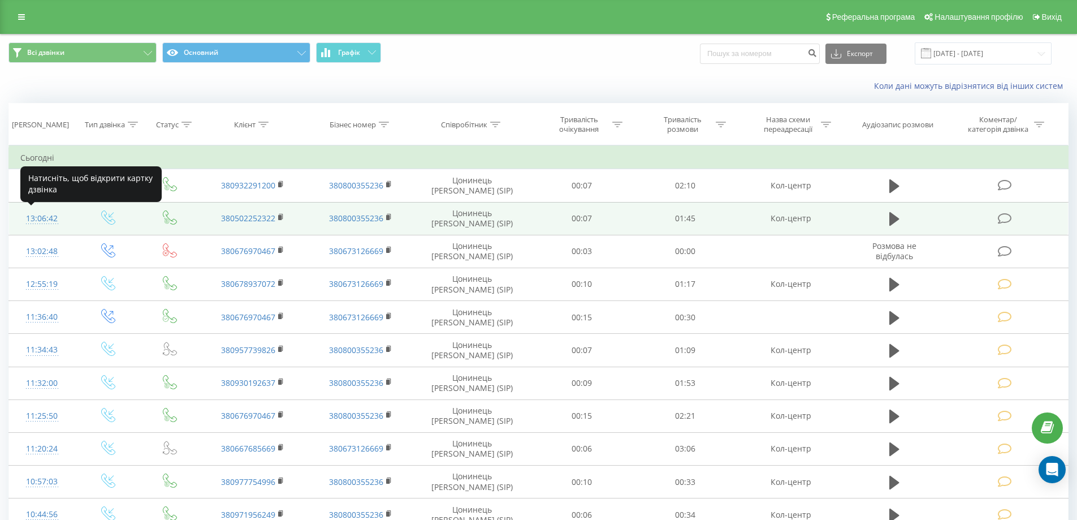
click at [40, 216] on div "13:06:42" at bounding box center [42, 219] width 44 height 22
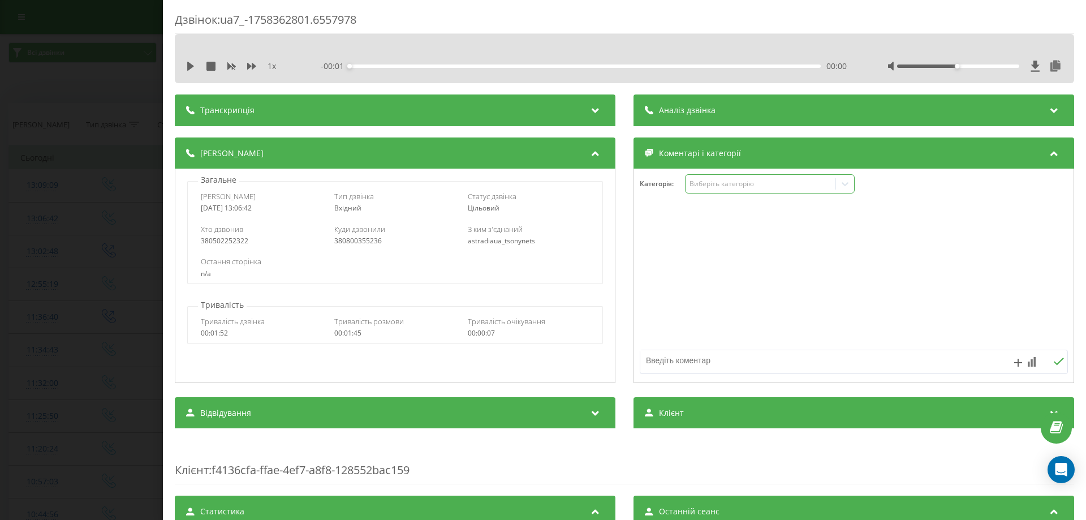
click at [704, 180] on div "Виберіть категорію" at bounding box center [759, 183] width 141 height 9
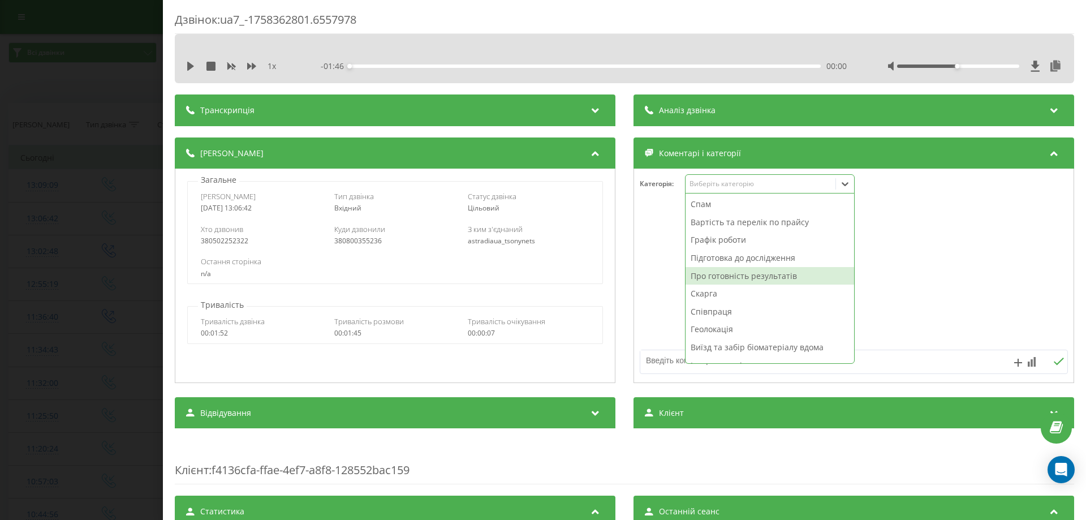
click at [706, 277] on div "Про готовність результатів" at bounding box center [769, 276] width 169 height 18
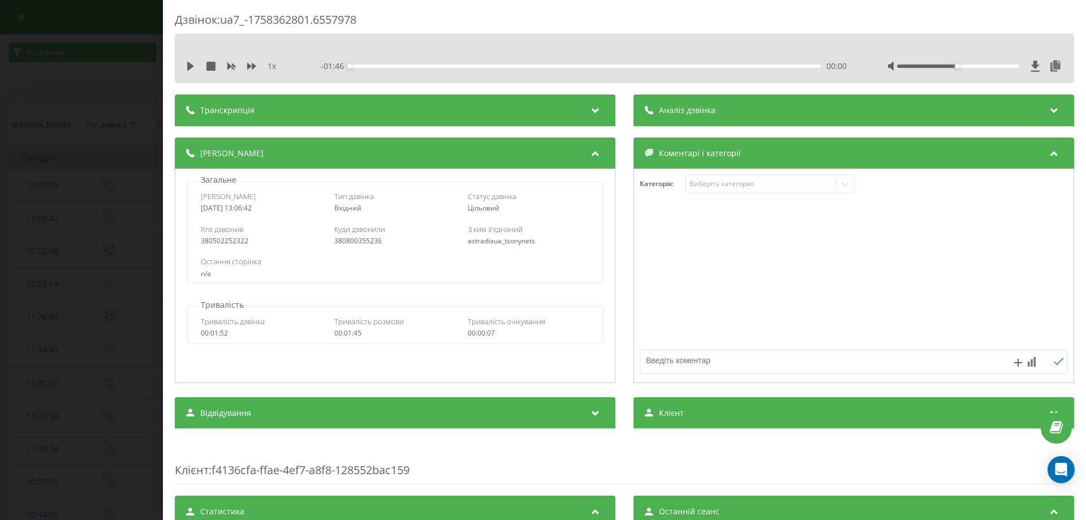
click at [661, 358] on textarea at bounding box center [811, 360] width 342 height 20
type textarea "попередні результати"
click at [3, 317] on div "Дзвінок : ua7_-1758362801.6557978 1 x - 01:46 00:00 00:00 Транскрипція Для AI-а…" at bounding box center [543, 260] width 1086 height 520
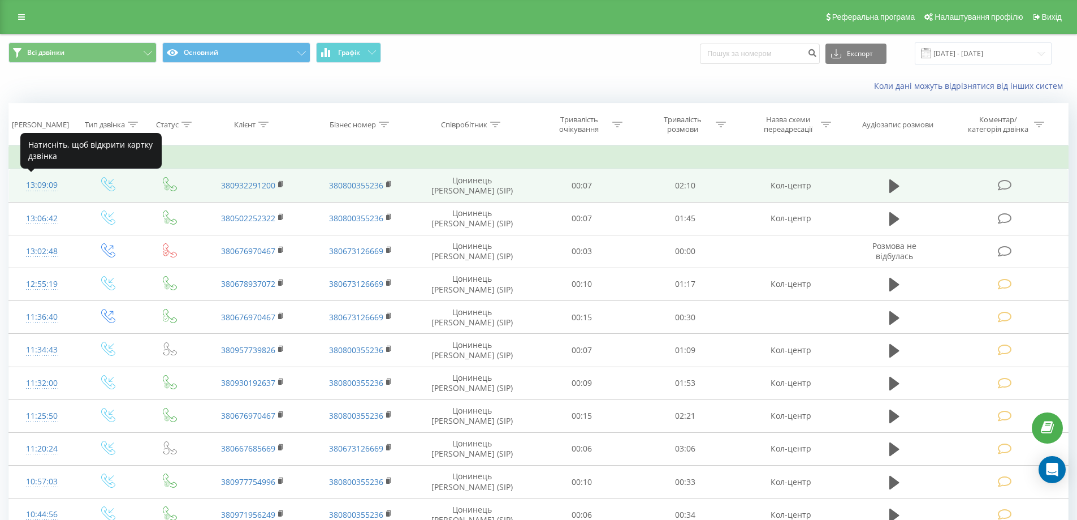
click at [33, 184] on div "13:09:09" at bounding box center [42, 185] width 44 height 22
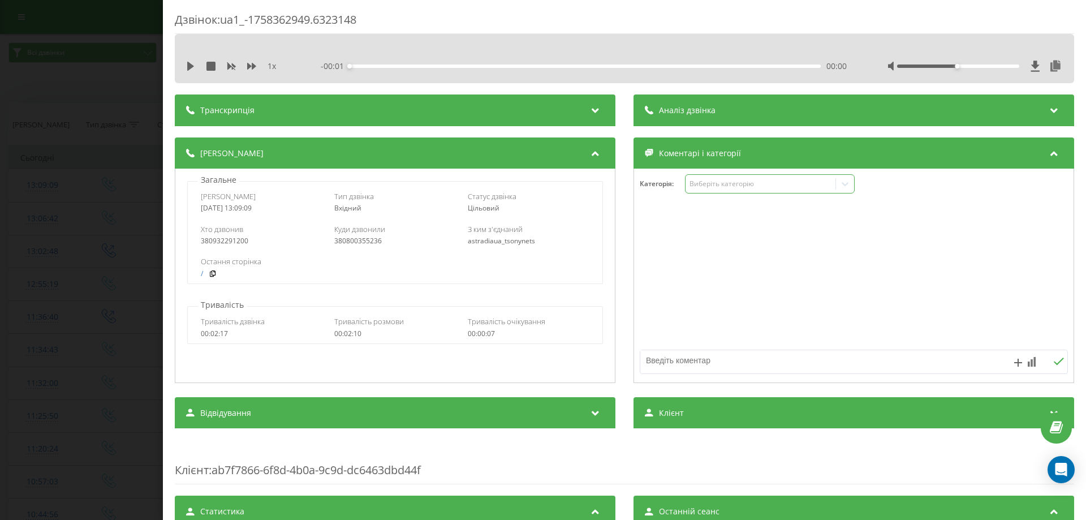
click at [736, 188] on div "Виберіть категорію" at bounding box center [759, 183] width 141 height 9
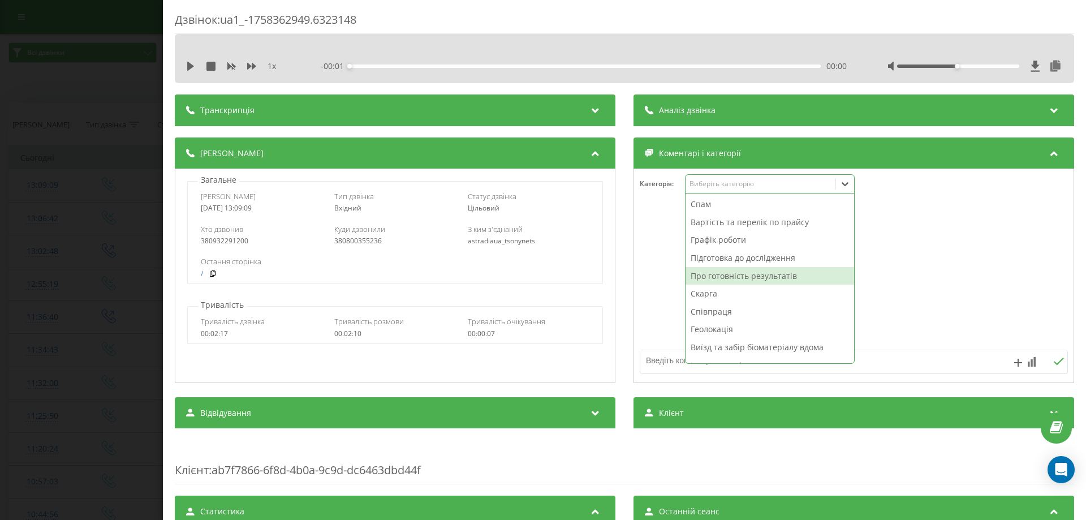
click at [719, 275] on div "Про готовність результатів" at bounding box center [769, 276] width 169 height 18
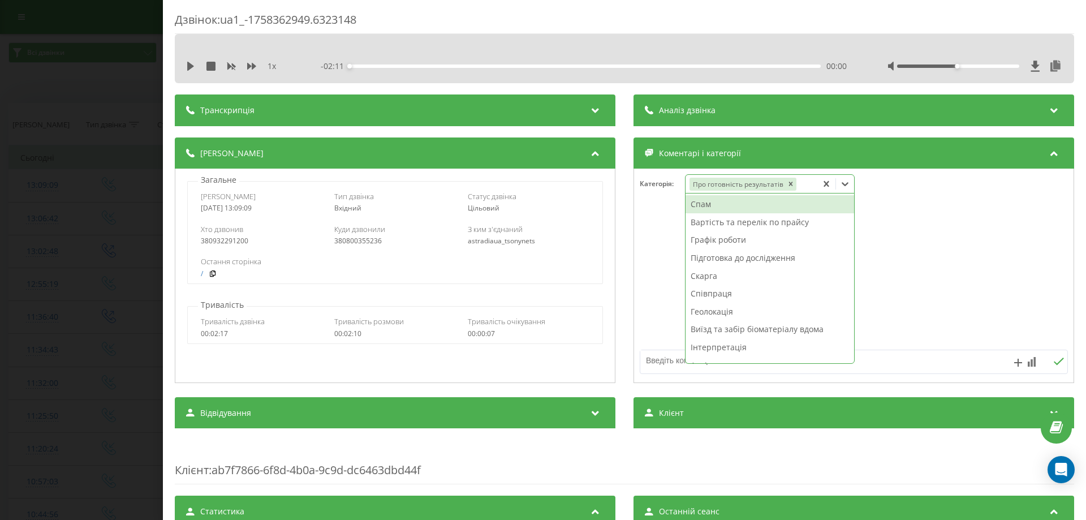
click at [657, 363] on textarea at bounding box center [811, 360] width 342 height 20
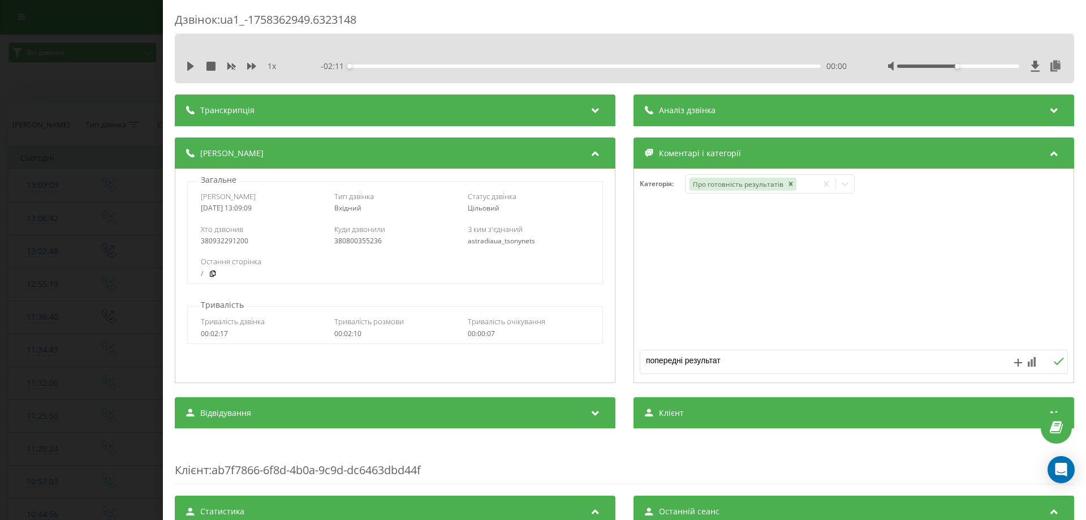
type textarea "попередні результати"
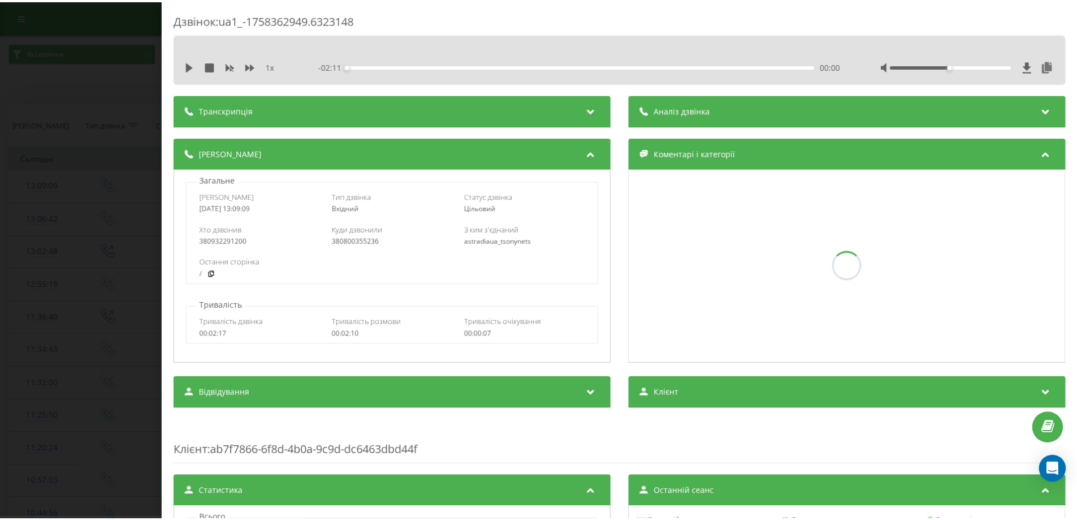
scroll to position [57, 0]
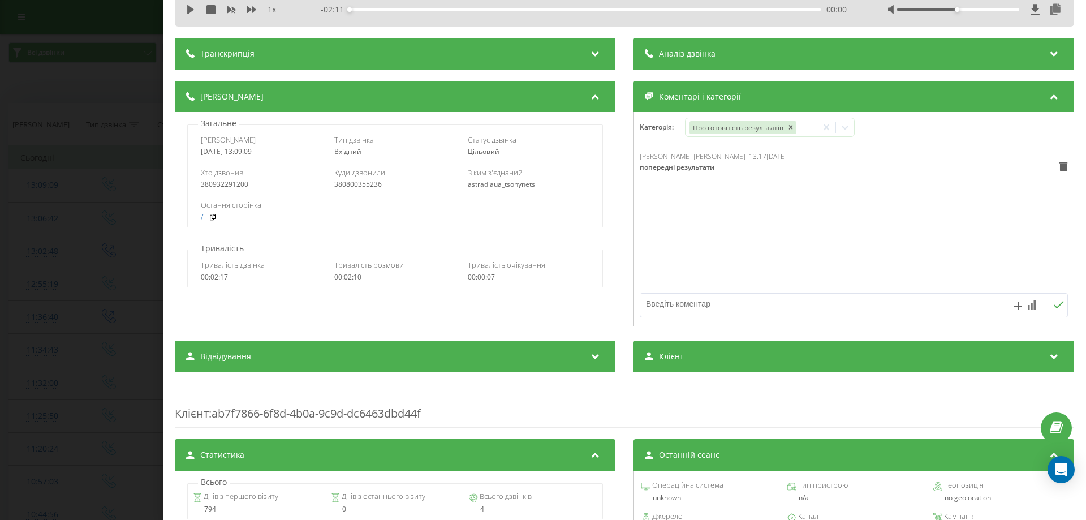
click at [12, 201] on div "Дзвінок : ua1_-1758362949.6323148 1 x - 02:11 00:00 00:00 Транскрипція Для AI-а…" at bounding box center [543, 260] width 1086 height 520
